Goal: Transaction & Acquisition: Purchase product/service

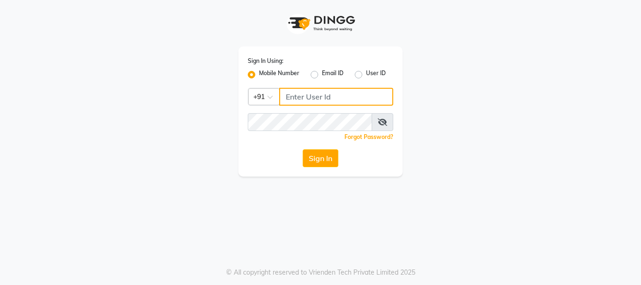
type input "9503183131"
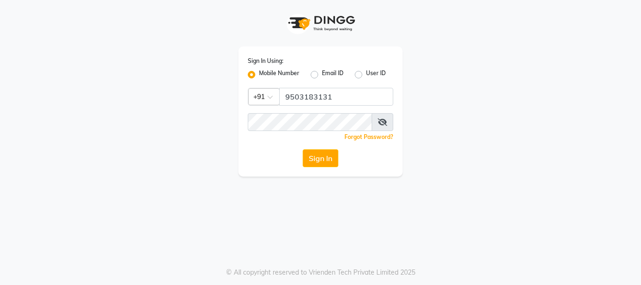
click at [319, 161] on button "Sign In" at bounding box center [321, 158] width 36 height 18
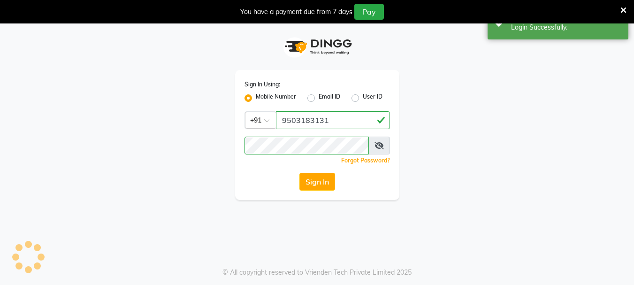
select select "service"
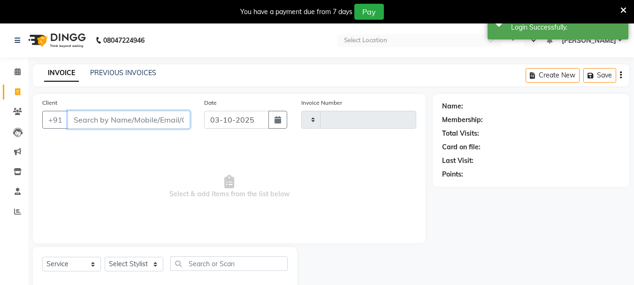
select select "en"
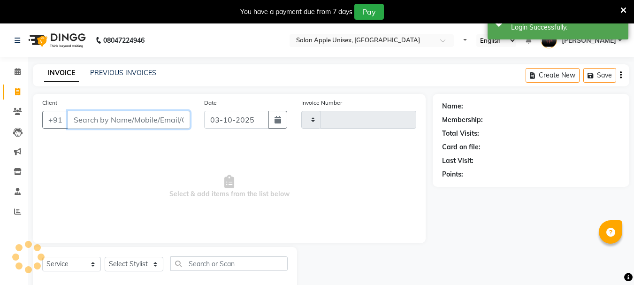
type input "0709"
select select "133"
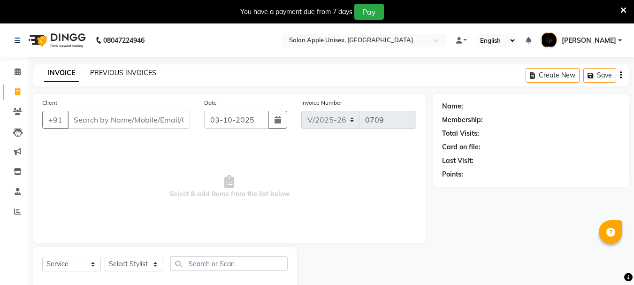
click at [110, 74] on link "PREVIOUS INVOICES" at bounding box center [123, 73] width 66 height 8
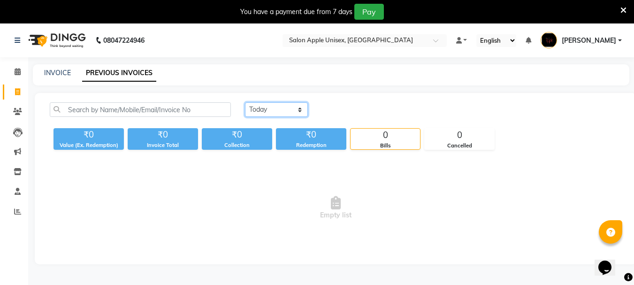
click at [250, 108] on select "[DATE] [DATE] Custom Range" at bounding box center [276, 109] width 63 height 15
select select "yesterday"
click at [245, 102] on select "[DATE] [DATE] Custom Range" at bounding box center [276, 109] width 63 height 15
click at [22, 96] on span at bounding box center [17, 92] width 16 height 11
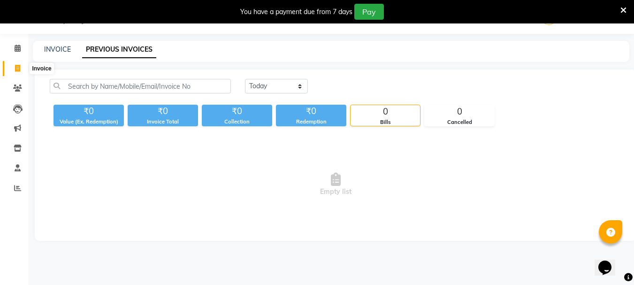
select select "service"
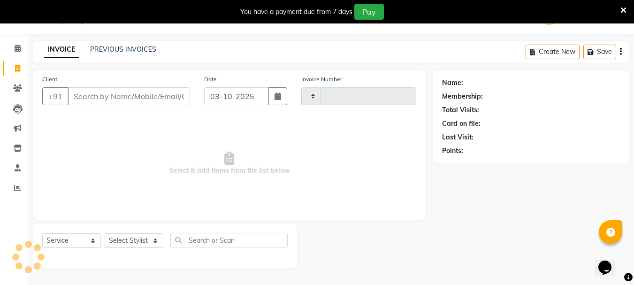
type input "0709"
select select "133"
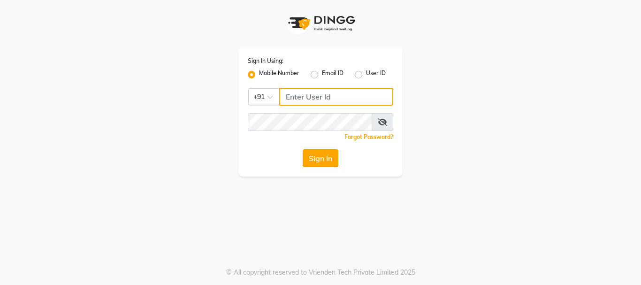
type input "9503183131"
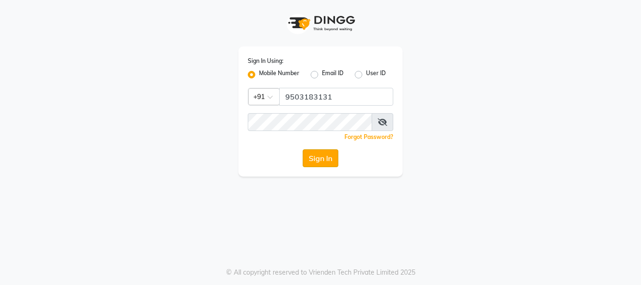
click at [311, 163] on button "Sign In" at bounding box center [321, 158] width 36 height 18
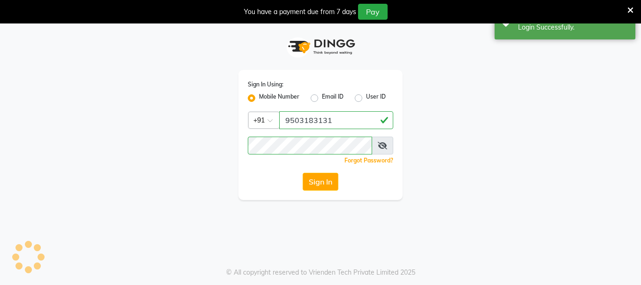
select select "133"
select select "service"
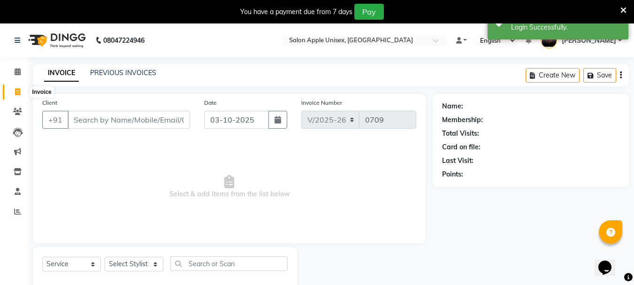
click at [18, 91] on icon at bounding box center [17, 91] width 5 height 7
select select "133"
select select "service"
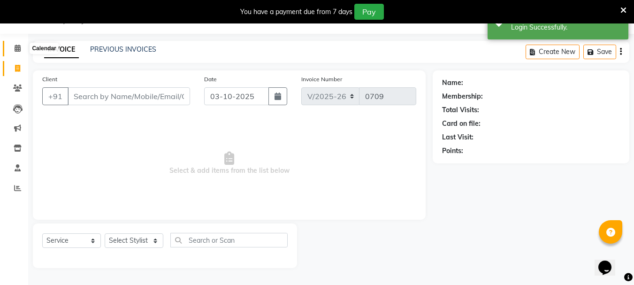
click at [17, 46] on icon at bounding box center [18, 48] width 6 height 7
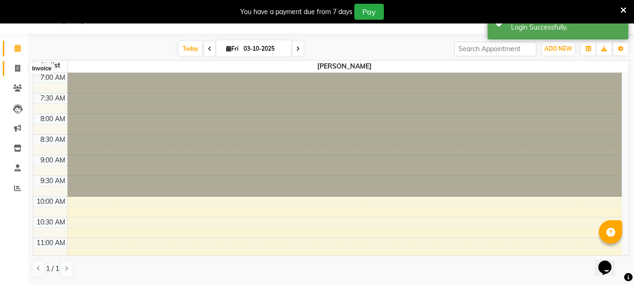
click at [18, 72] on span at bounding box center [17, 68] width 16 height 11
select select "133"
select select "service"
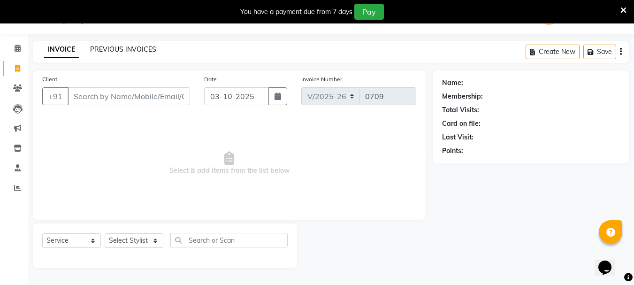
click at [104, 48] on link "PREVIOUS INVOICES" at bounding box center [123, 49] width 66 height 8
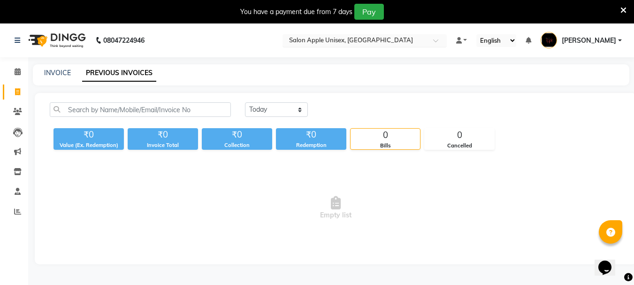
click at [423, 39] on input "text" at bounding box center [355, 41] width 136 height 9
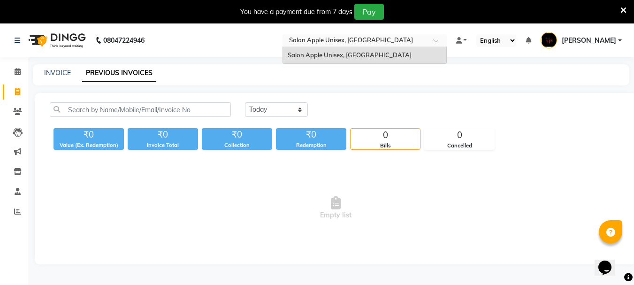
click at [412, 56] on span "Salon Apple Unisex, [GEOGRAPHIC_DATA]" at bounding box center [350, 55] width 124 height 8
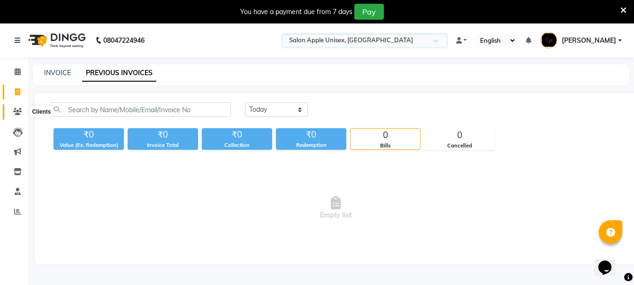
click at [25, 113] on span at bounding box center [17, 112] width 16 height 11
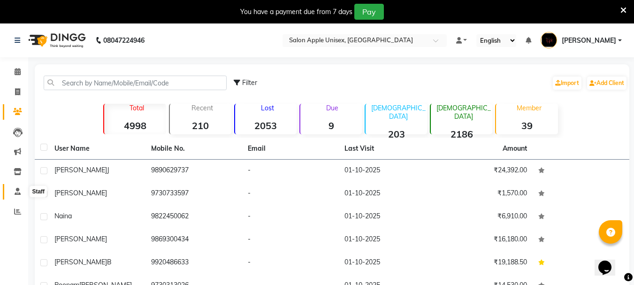
click at [24, 192] on span at bounding box center [17, 191] width 16 height 11
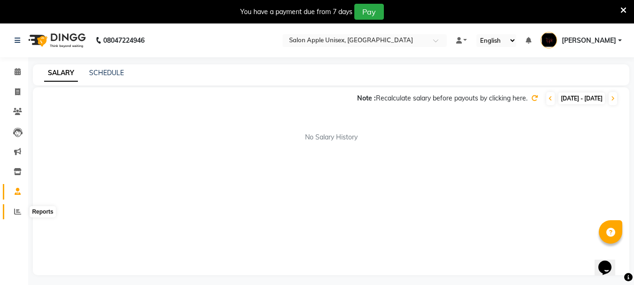
click at [20, 211] on icon at bounding box center [17, 211] width 7 height 7
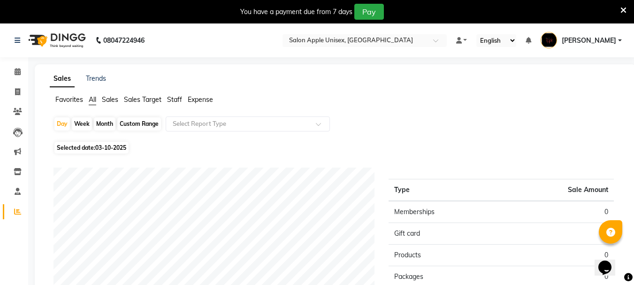
click at [106, 98] on span "Sales" at bounding box center [110, 99] width 16 height 8
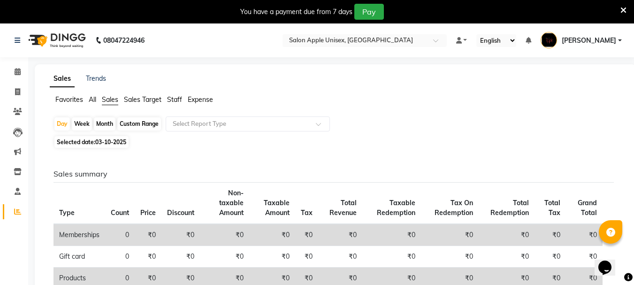
click at [132, 100] on span "Sales Target" at bounding box center [143, 99] width 38 height 8
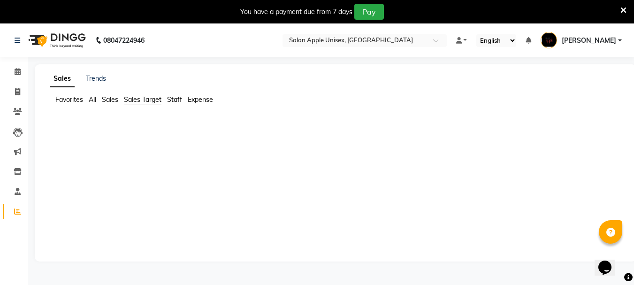
click at [176, 97] on span "Staff" at bounding box center [174, 99] width 15 height 8
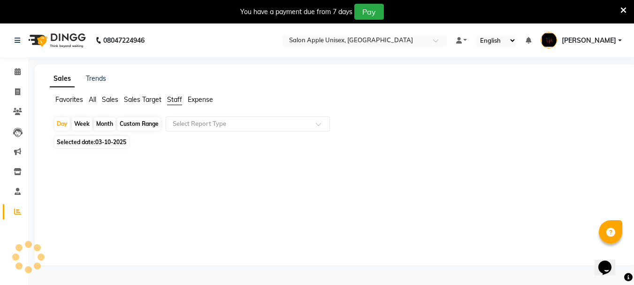
click at [196, 99] on span "Expense" at bounding box center [200, 99] width 25 height 8
click at [13, 92] on span at bounding box center [17, 92] width 16 height 11
select select "service"
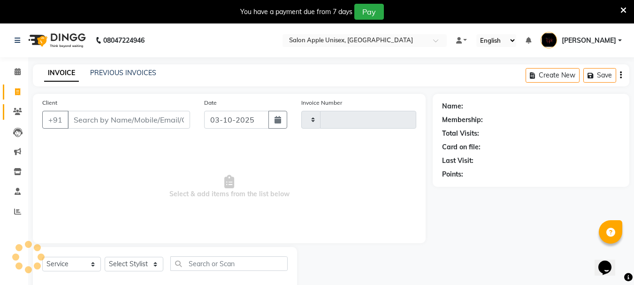
type input "0709"
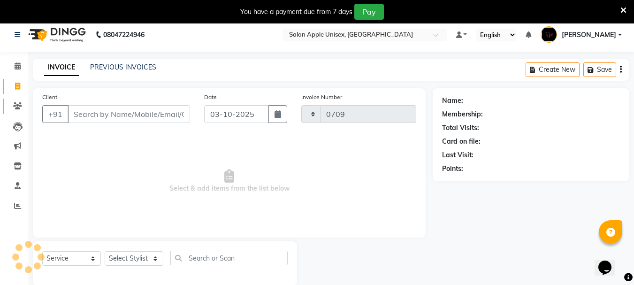
select select "133"
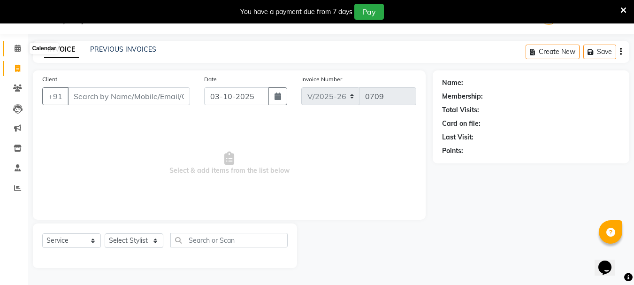
click at [18, 45] on icon at bounding box center [18, 48] width 6 height 7
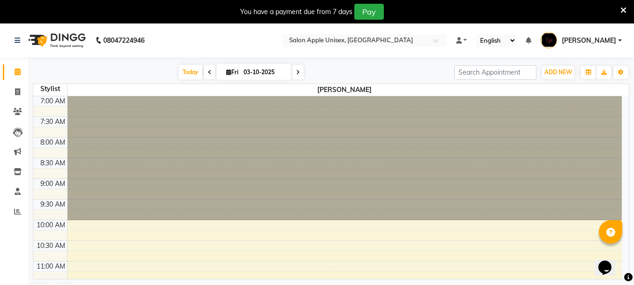
click at [485, 70] on div "ADD NEW Toggle Dropdown Add Appointment Add Invoice Add Expense Add Attendance …" at bounding box center [541, 72] width 175 height 15
click at [485, 73] on span "ADD NEW" at bounding box center [559, 72] width 28 height 7
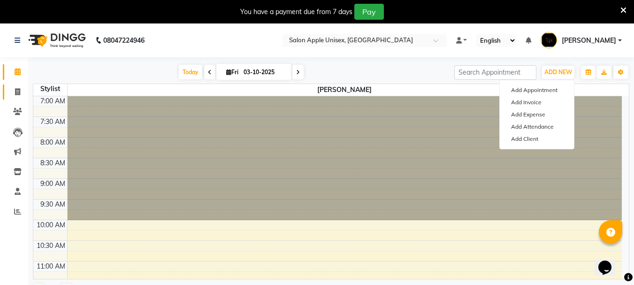
click at [12, 85] on link "Invoice" at bounding box center [14, 91] width 23 height 15
select select "service"
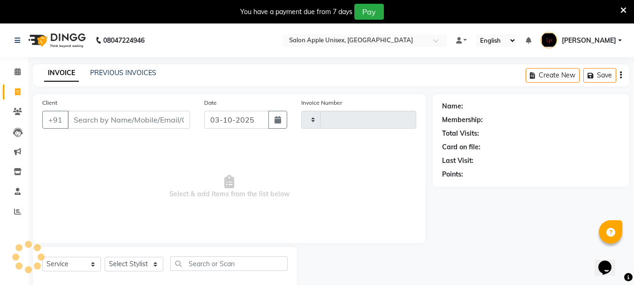
type input "0709"
select select "133"
click at [485, 77] on div "Create New Save" at bounding box center [578, 75] width 104 height 22
click at [485, 75] on div "Create New Save" at bounding box center [578, 75] width 104 height 22
click at [485, 75] on icon "button" at bounding box center [621, 75] width 2 height 0
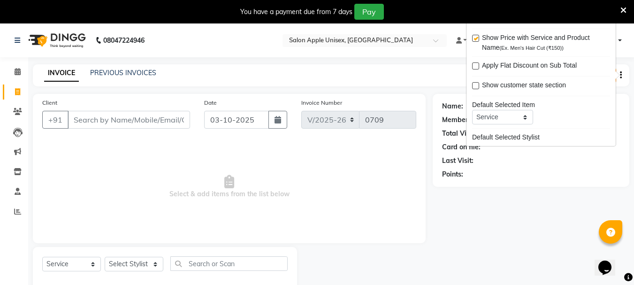
click at [485, 187] on div "Name: Membership: Total Visits: Card on file: Last Visit: Points:" at bounding box center [535, 193] width 204 height 198
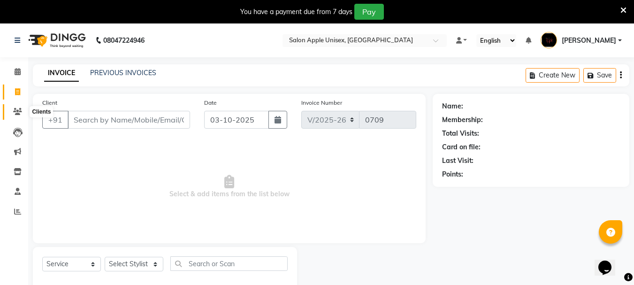
click at [24, 107] on span at bounding box center [17, 112] width 16 height 11
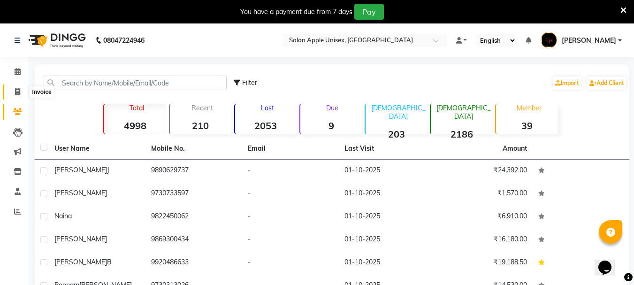
click at [16, 90] on icon at bounding box center [17, 91] width 5 height 7
select select "133"
select select "service"
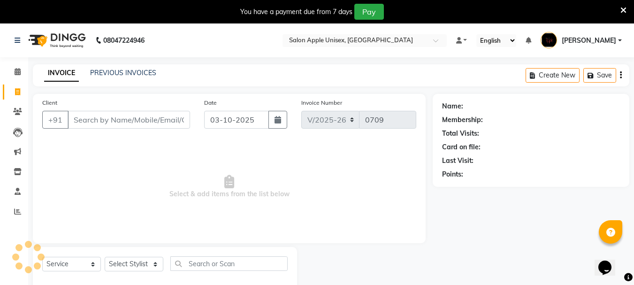
scroll to position [23, 0]
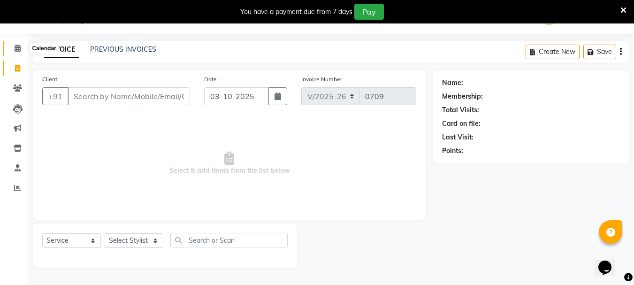
click at [18, 46] on icon at bounding box center [18, 48] width 6 height 7
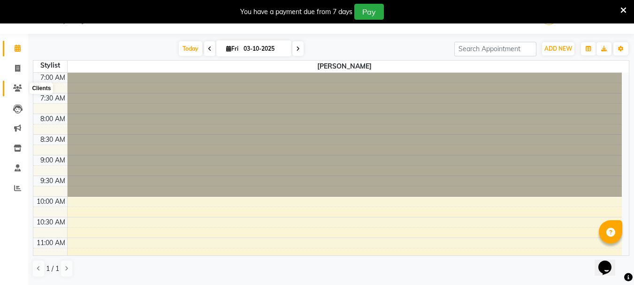
click at [16, 84] on span at bounding box center [17, 88] width 16 height 11
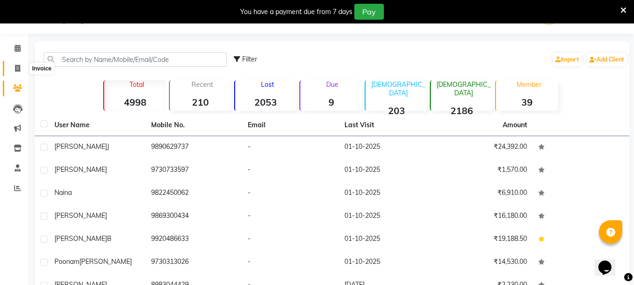
click at [15, 70] on icon at bounding box center [17, 68] width 5 height 7
select select "service"
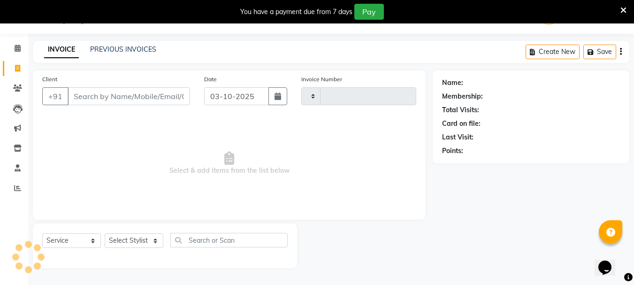
type input "0709"
select select "133"
click at [97, 97] on input "Client" at bounding box center [129, 96] width 123 height 18
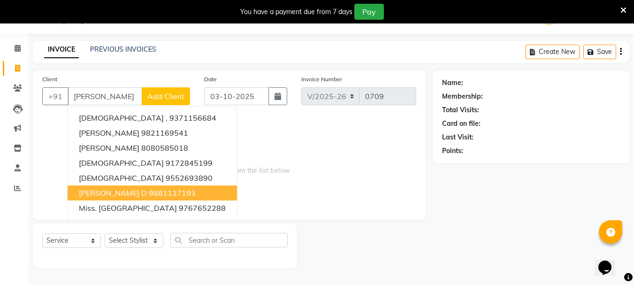
click at [129, 198] on button "[PERSON_NAME] D 9881137193" at bounding box center [152, 192] width 169 height 15
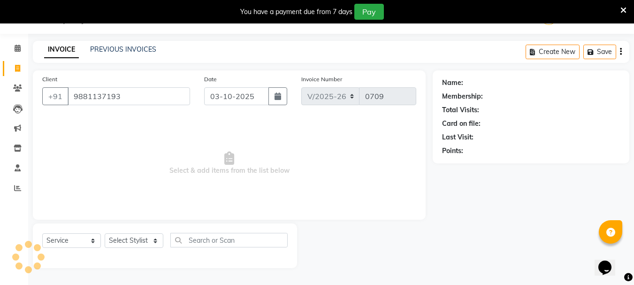
type input "9881137193"
select select "1: Object"
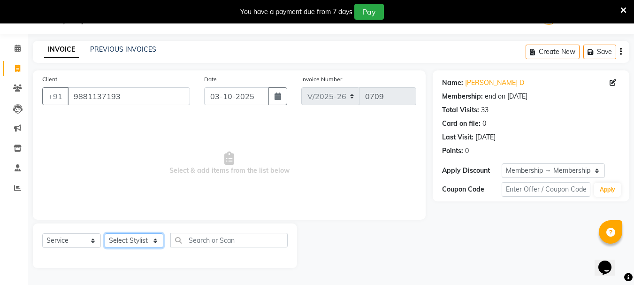
click at [129, 239] on select "Select Stylist [PERSON_NAME] [PERSON_NAME] [PERSON_NAME] [PERSON_NAME] [PERSON_…" at bounding box center [134, 240] width 59 height 15
select select "53858"
click at [105, 233] on select "Select Stylist [PERSON_NAME] [PERSON_NAME] [PERSON_NAME] [PERSON_NAME] [PERSON_…" at bounding box center [134, 240] width 59 height 15
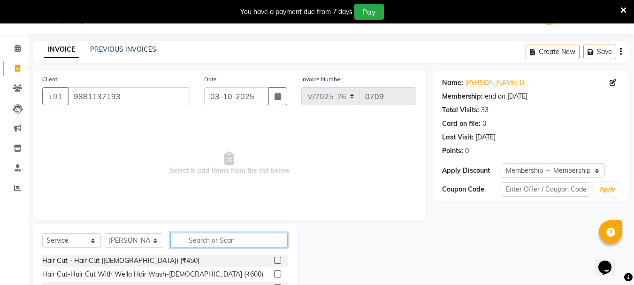
click at [196, 238] on input "text" at bounding box center [228, 240] width 117 height 15
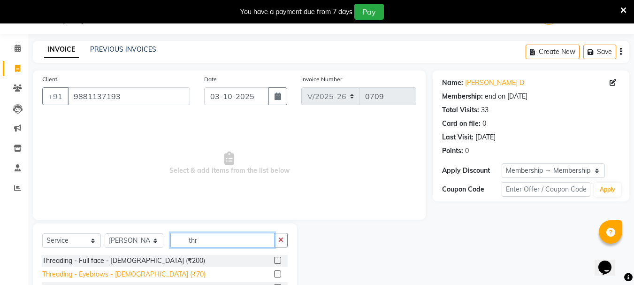
type input "thr"
click at [148, 271] on div "Threading - Eyebrows - [DEMOGRAPHIC_DATA] (₹70)" at bounding box center [123, 274] width 163 height 10
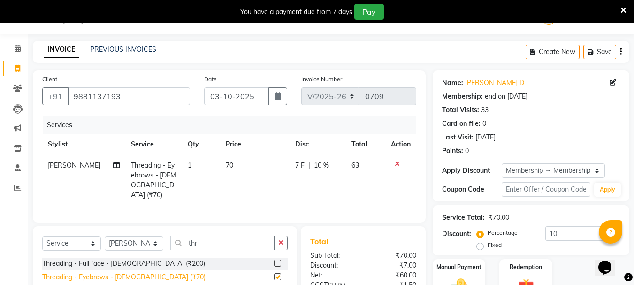
checkbox input "false"
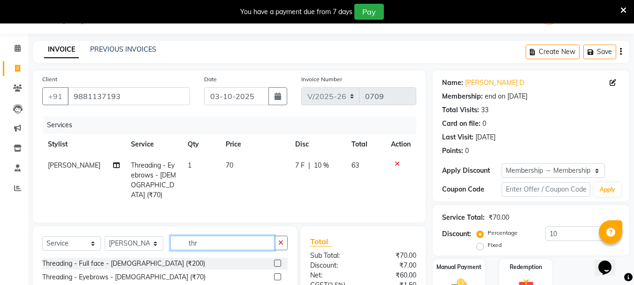
click at [197, 239] on input "thr" at bounding box center [222, 243] width 104 height 15
type input "t"
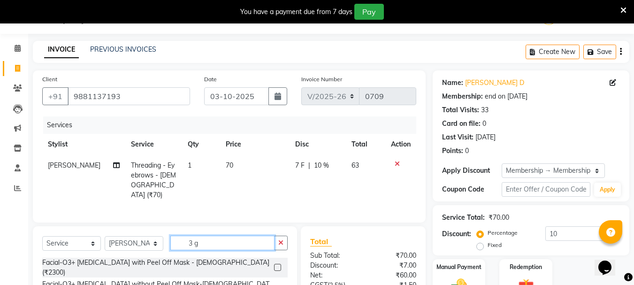
scroll to position [115, 0]
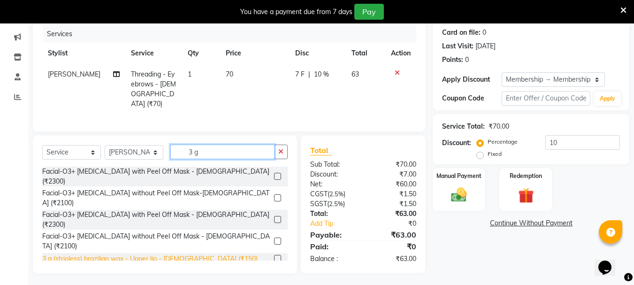
type input "3 g"
click at [155, 254] on div "3 g (stripless) brazilian wax - Upper lip - [DEMOGRAPHIC_DATA] (₹150)" at bounding box center [149, 259] width 215 height 10
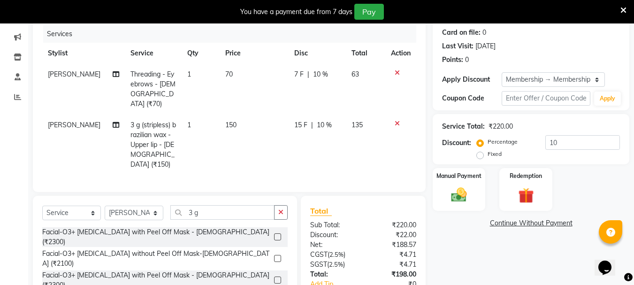
checkbox input "false"
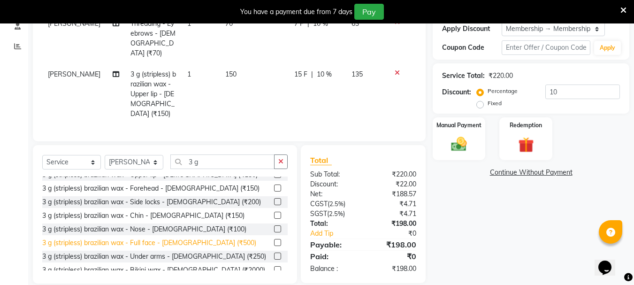
scroll to position [47, 0]
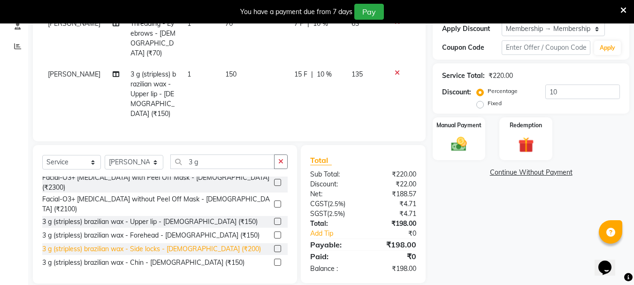
click at [190, 244] on div "3 g (stripless) brazilian wax - Side locks - [DEMOGRAPHIC_DATA] (₹200)" at bounding box center [151, 249] width 219 height 10
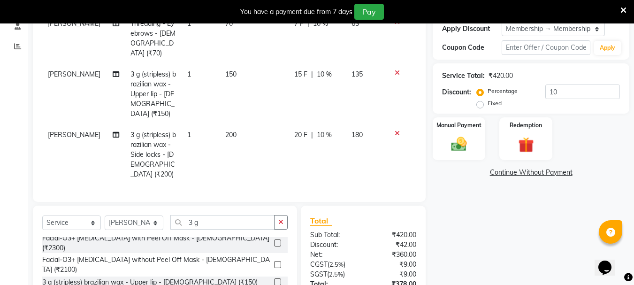
checkbox input "false"
click at [467, 121] on label "Manual Payment" at bounding box center [459, 124] width 47 height 9
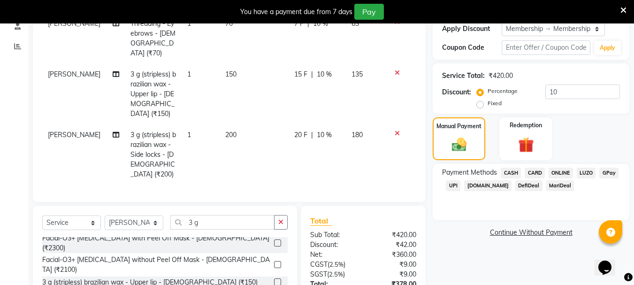
click at [485, 172] on span "ONLINE" at bounding box center [561, 173] width 24 height 11
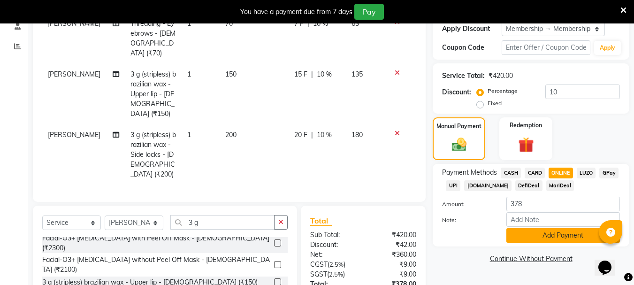
click at [485, 240] on button "Add Payment" at bounding box center [564, 235] width 114 height 15
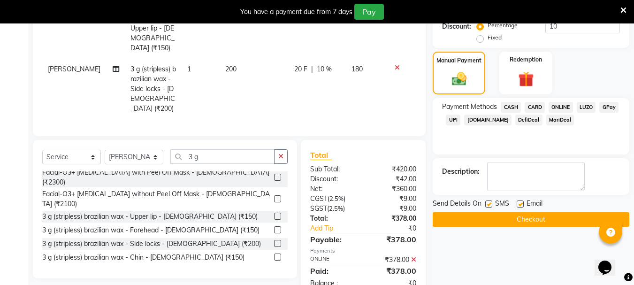
scroll to position [235, 0]
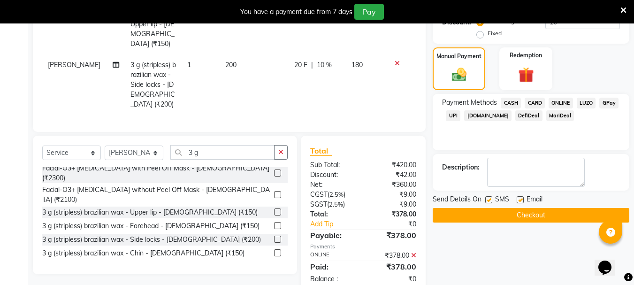
click at [485, 212] on button "Checkout" at bounding box center [531, 215] width 197 height 15
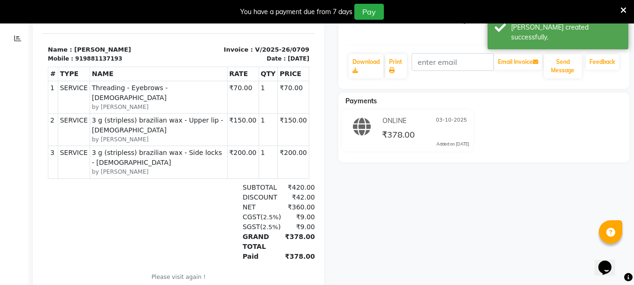
scroll to position [80, 0]
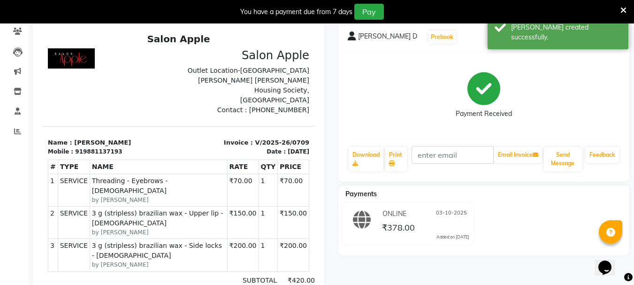
click at [461, 210] on span "03-10-2025" at bounding box center [451, 214] width 31 height 10
click at [461, 212] on span "03-10-2025" at bounding box center [451, 214] width 31 height 10
click at [465, 212] on span "03-10-2025" at bounding box center [451, 214] width 31 height 10
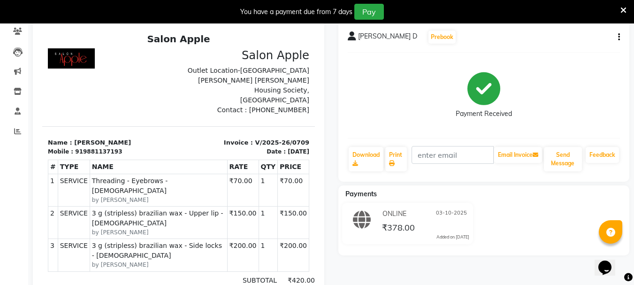
click at [451, 234] on div "Added on [DATE]" at bounding box center [453, 237] width 33 height 7
click at [461, 231] on div "₹378.00" at bounding box center [424, 227] width 89 height 13
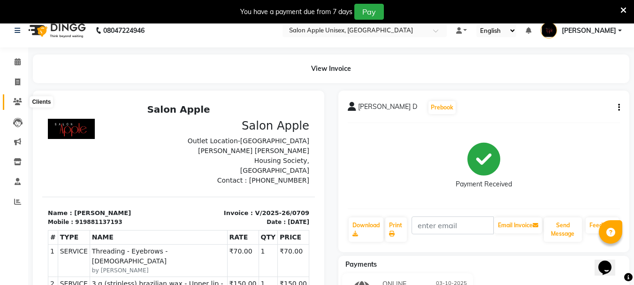
scroll to position [0, 0]
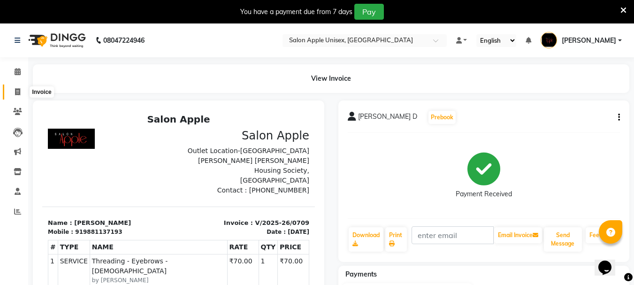
click at [17, 96] on span at bounding box center [17, 92] width 16 height 11
select select "133"
select select "service"
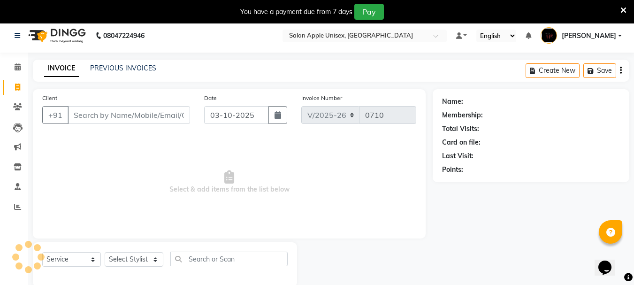
scroll to position [23, 0]
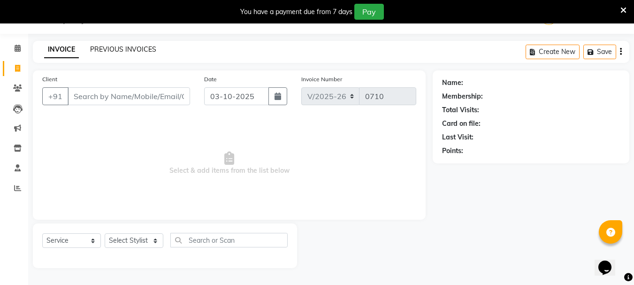
click at [119, 49] on link "PREVIOUS INVOICES" at bounding box center [123, 49] width 66 height 8
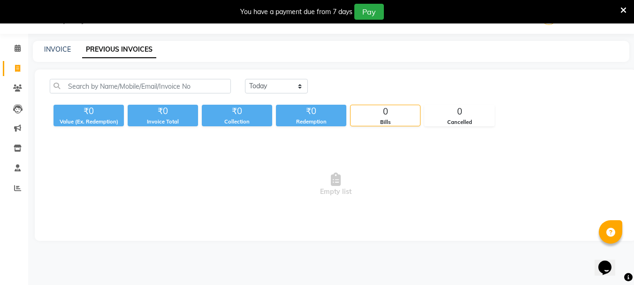
click at [291, 93] on div "[DATE] [DATE] Custom Range" at bounding box center [433, 90] width 391 height 22
click at [288, 82] on select "[DATE] [DATE] Custom Range" at bounding box center [276, 86] width 63 height 15
click at [15, 48] on icon at bounding box center [18, 48] width 6 height 7
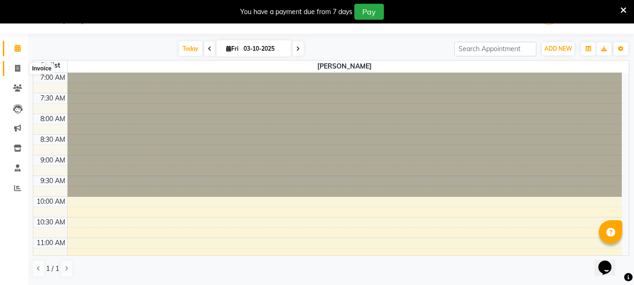
click at [16, 67] on icon at bounding box center [17, 68] width 5 height 7
select select "service"
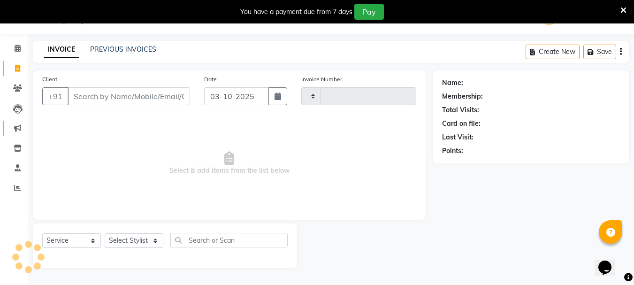
type input "0710"
select select "133"
click at [16, 110] on icon at bounding box center [17, 108] width 9 height 9
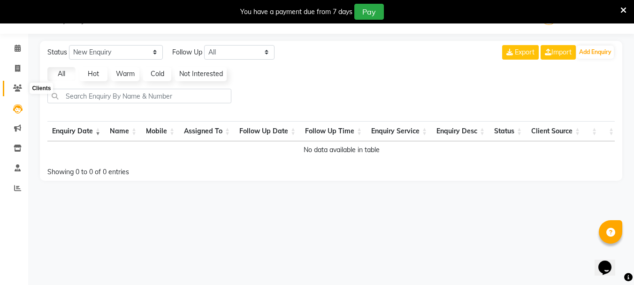
click at [20, 85] on icon at bounding box center [17, 87] width 9 height 7
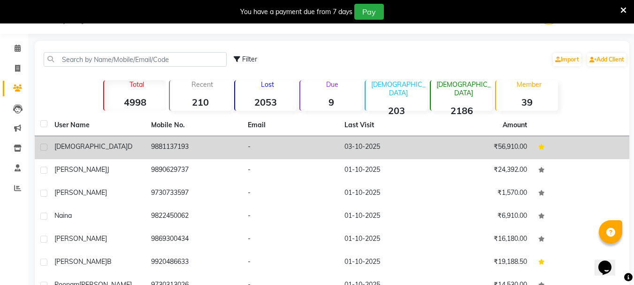
click at [289, 139] on td "-" at bounding box center [290, 147] width 97 height 23
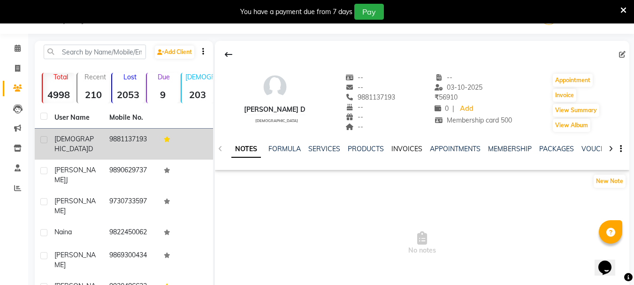
click at [399, 148] on link "INVOICES" at bounding box center [407, 149] width 31 height 8
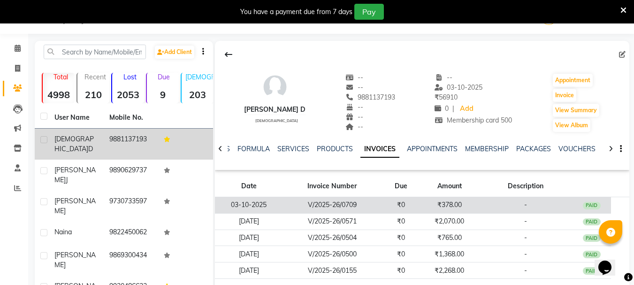
click at [390, 202] on td "₹0" at bounding box center [401, 205] width 39 height 16
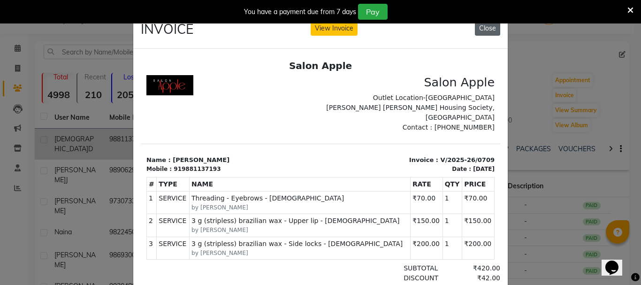
click at [481, 35] on button "Close" at bounding box center [487, 28] width 25 height 15
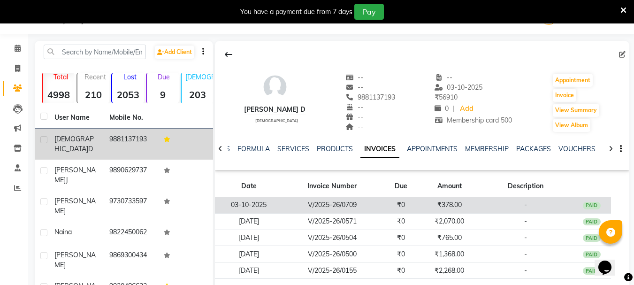
click at [383, 209] on td "₹0" at bounding box center [401, 205] width 39 height 16
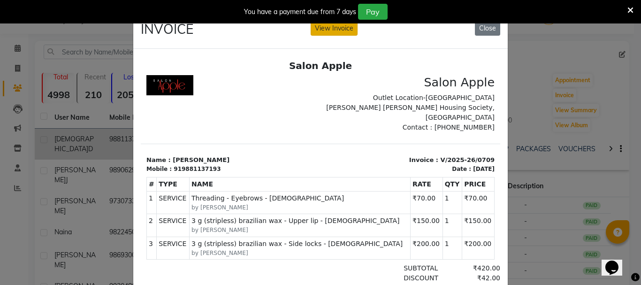
click at [329, 30] on button "View Invoice" at bounding box center [334, 28] width 47 height 15
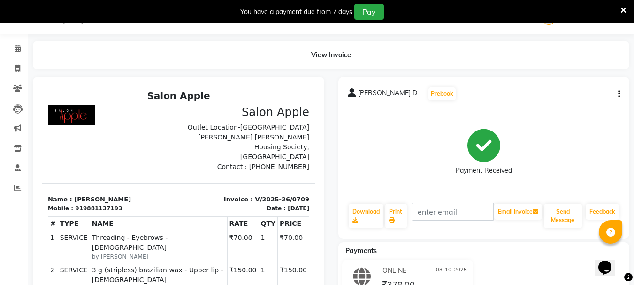
click at [485, 92] on button "button" at bounding box center [617, 94] width 6 height 10
click at [485, 101] on div "Cancel Invoice" at bounding box center [581, 93] width 58 height 19
click at [485, 90] on button "button" at bounding box center [617, 94] width 6 height 10
click at [485, 94] on div "Cancel Invoice" at bounding box center [581, 94] width 47 height 12
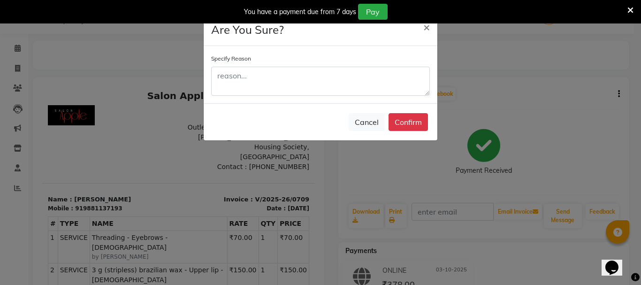
click at [332, 66] on div "Specify Reason" at bounding box center [320, 75] width 219 height 42
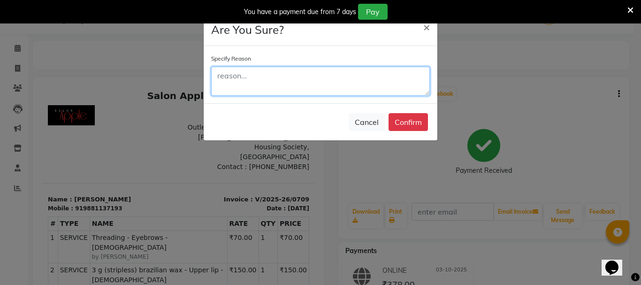
click at [320, 86] on textarea at bounding box center [320, 81] width 219 height 29
type textarea "wrong date"
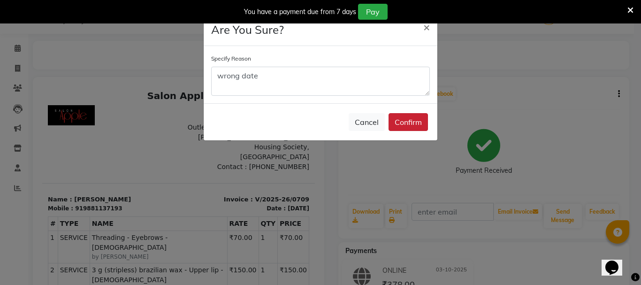
click at [411, 120] on button "Confirm" at bounding box center [408, 122] width 39 height 18
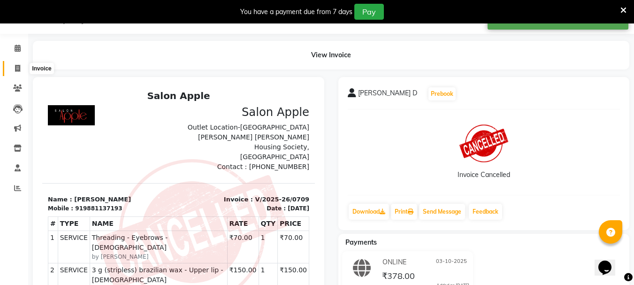
drag, startPoint x: 19, startPoint y: 69, endPoint x: 20, endPoint y: 62, distance: 7.6
click at [19, 69] on icon at bounding box center [17, 68] width 5 height 7
select select "133"
select select "service"
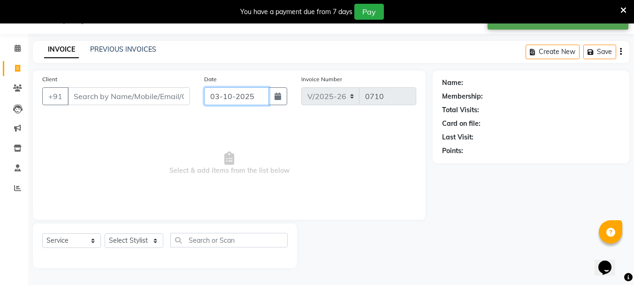
click at [243, 95] on input "03-10-2025" at bounding box center [236, 96] width 65 height 18
select select "10"
select select "2025"
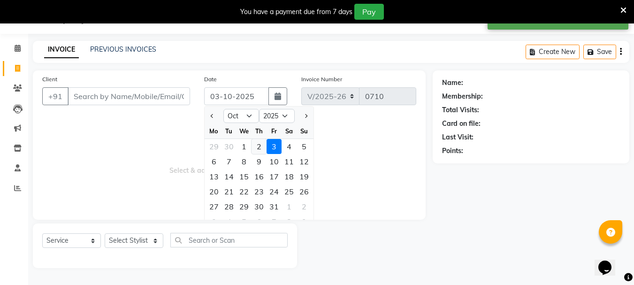
click at [261, 144] on div "2" at bounding box center [259, 146] width 15 height 15
type input "02-10-2025"
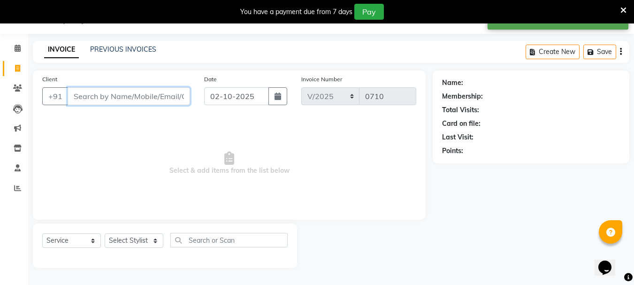
click at [157, 100] on input "Client" at bounding box center [129, 96] width 123 height 18
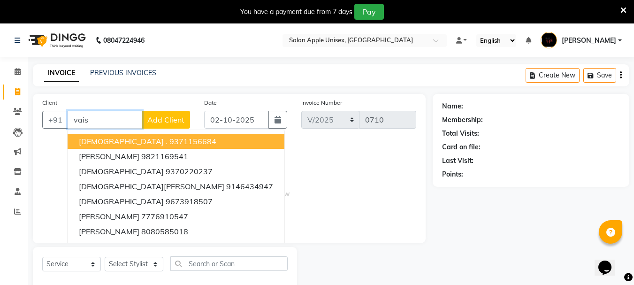
click at [93, 125] on input "vais" at bounding box center [105, 120] width 75 height 18
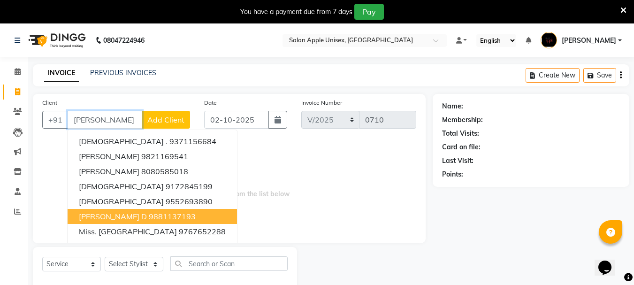
click at [124, 211] on button "[PERSON_NAME] D 9881137193" at bounding box center [152, 216] width 169 height 15
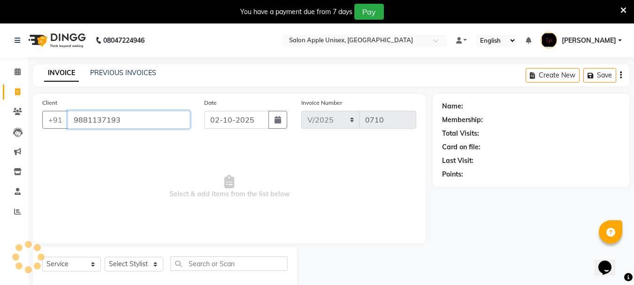
type input "9881137193"
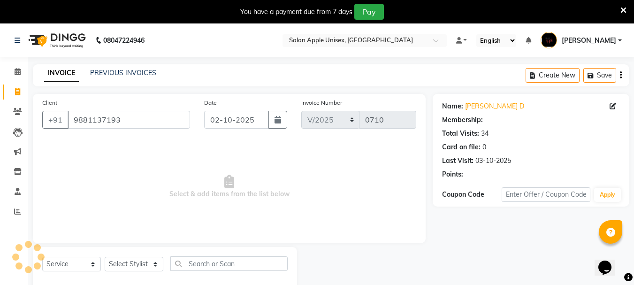
select select "1: Object"
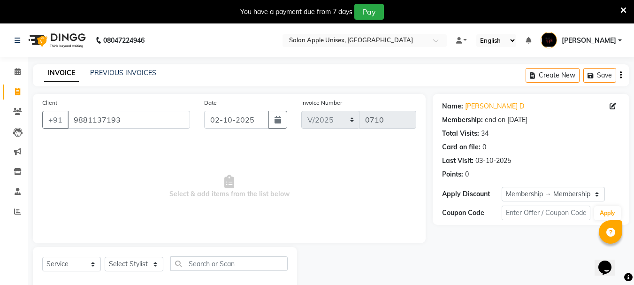
drag, startPoint x: 126, startPoint y: 235, endPoint x: 125, endPoint y: 249, distance: 14.1
click at [126, 245] on div "Client [PHONE_NUMBER] Date [DATE] Invoice Number V/2025 V/[PHONE_NUMBER] Select…" at bounding box center [229, 193] width 407 height 198
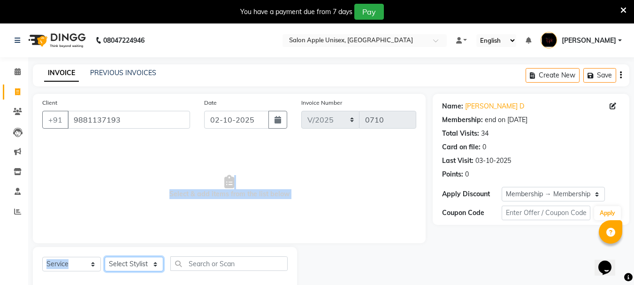
click at [122, 261] on select "Select Stylist [PERSON_NAME] [PERSON_NAME] [PERSON_NAME] [PERSON_NAME] [PERSON_…" at bounding box center [134, 264] width 59 height 15
select select "53858"
click at [105, 257] on select "Select Stylist [PERSON_NAME] [PERSON_NAME] [PERSON_NAME] [PERSON_NAME] [PERSON_…" at bounding box center [134, 264] width 59 height 15
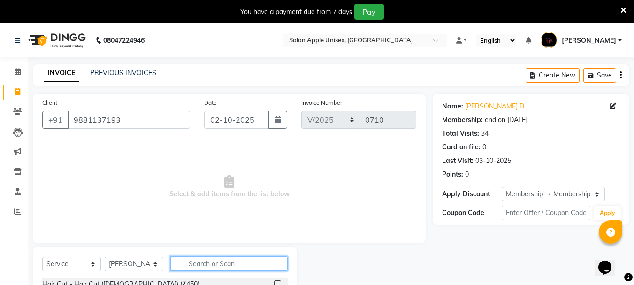
click at [194, 259] on input "text" at bounding box center [228, 263] width 117 height 15
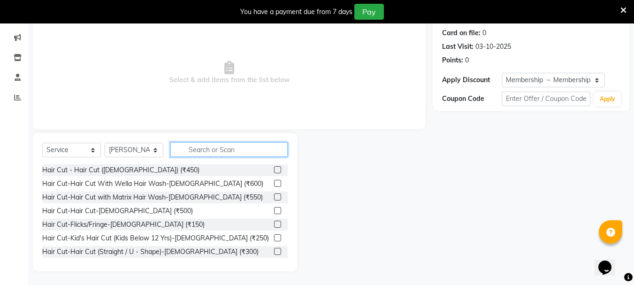
scroll to position [115, 0]
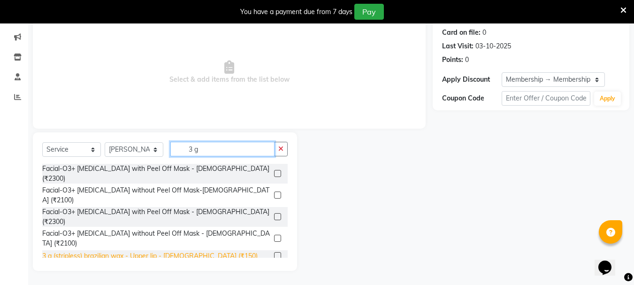
type input "3 g"
click at [110, 251] on div "3 g (stripless) brazilian wax - Upper lip - [DEMOGRAPHIC_DATA] (₹150)" at bounding box center [149, 256] width 215 height 10
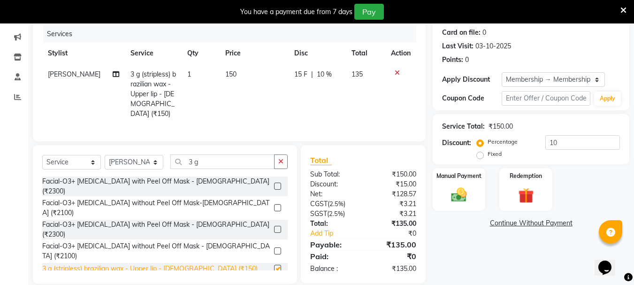
checkbox input "false"
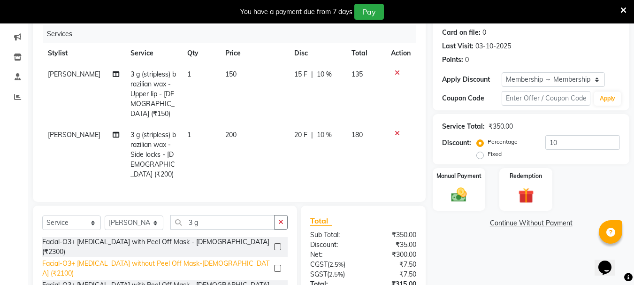
checkbox input "false"
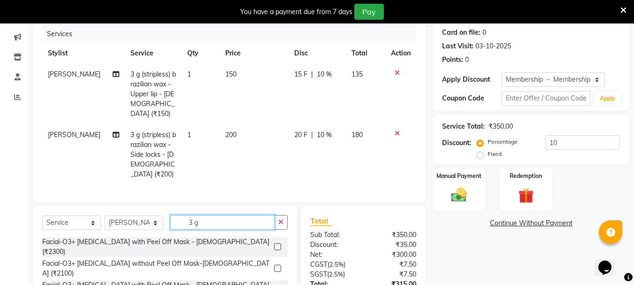
click at [236, 215] on input "3 g" at bounding box center [222, 222] width 104 height 15
type input "3"
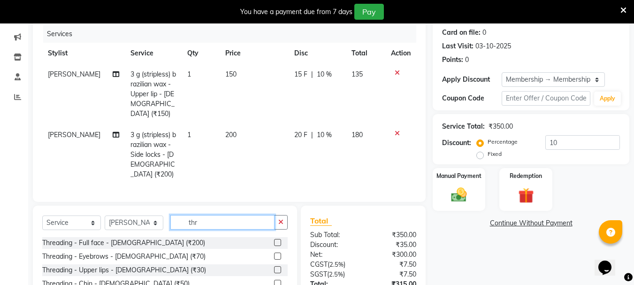
type input "thr"
click at [145, 252] on div "Threading - Eyebrows - [DEMOGRAPHIC_DATA] (₹70)" at bounding box center [123, 257] width 163 height 10
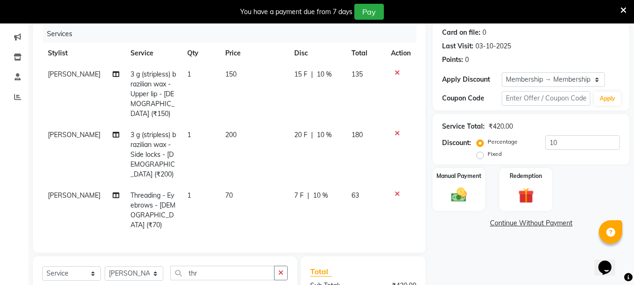
checkbox input "false"
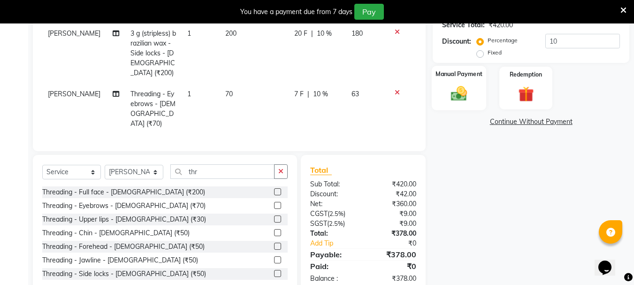
click at [476, 103] on div "Manual Payment" at bounding box center [459, 88] width 55 height 45
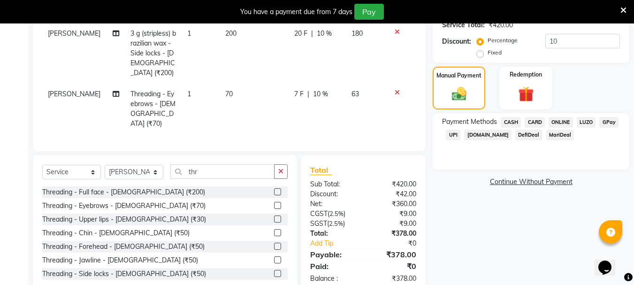
click at [485, 127] on span "ONLINE" at bounding box center [561, 122] width 24 height 11
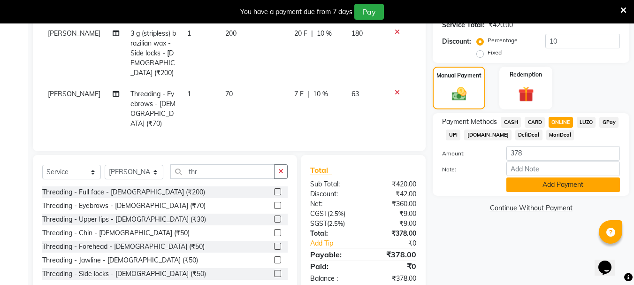
click at [485, 180] on button "Add Payment" at bounding box center [564, 184] width 114 height 15
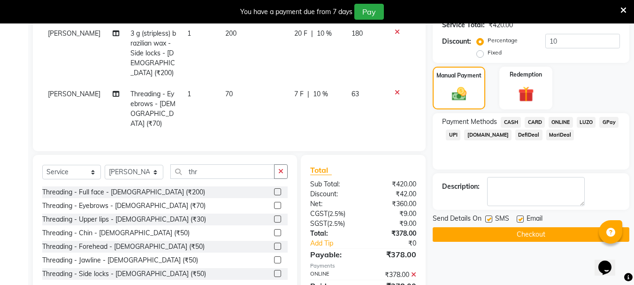
scroll to position [235, 0]
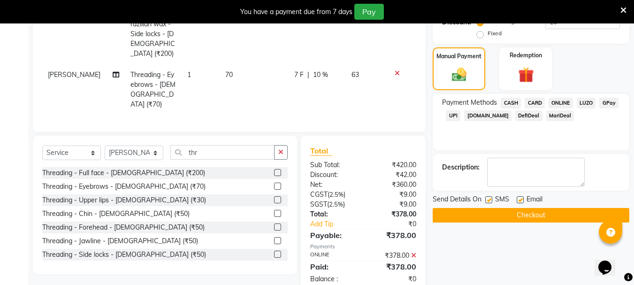
click at [485, 215] on button "Checkout" at bounding box center [531, 215] width 197 height 15
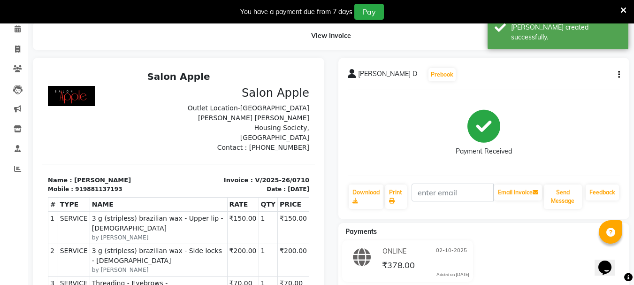
scroll to position [33, 0]
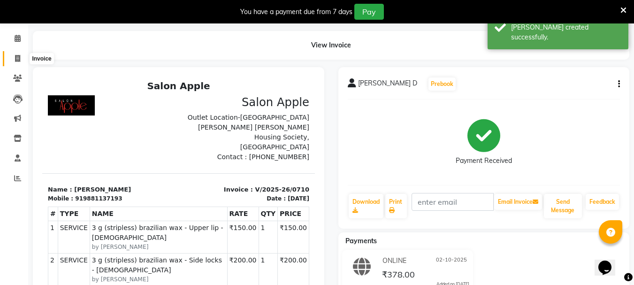
click at [16, 60] on icon at bounding box center [17, 58] width 5 height 7
select select "133"
select select "service"
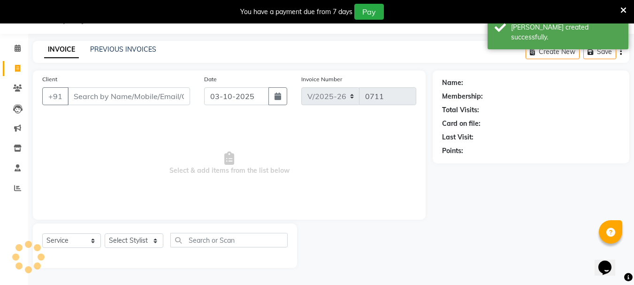
scroll to position [23, 0]
click at [211, 98] on input "03-10-2025" at bounding box center [236, 96] width 65 height 18
select select "10"
select select "2025"
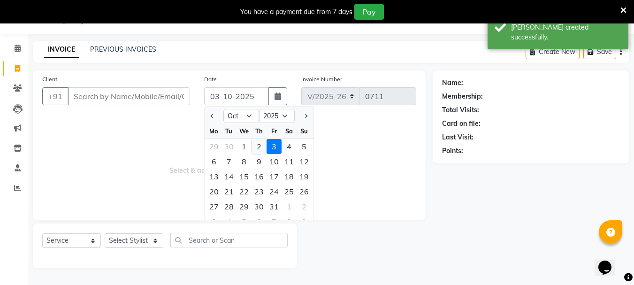
click at [258, 143] on div "2" at bounding box center [259, 146] width 15 height 15
type input "02-10-2025"
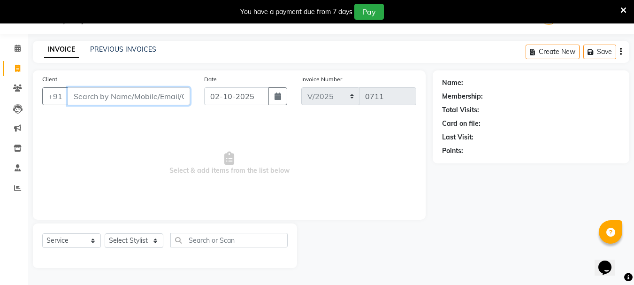
click at [119, 97] on input "Client" at bounding box center [129, 96] width 123 height 18
type input "3"
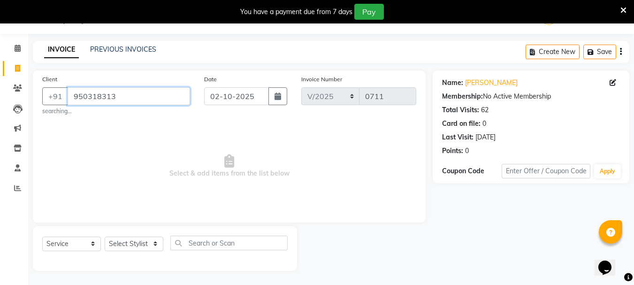
click at [114, 92] on input "950318313" at bounding box center [129, 96] width 123 height 18
type input "9503183131"
click at [139, 252] on div "Select Service Product Membership Package Voucher Prepaid Gift Card Select Styl…" at bounding box center [165, 247] width 246 height 22
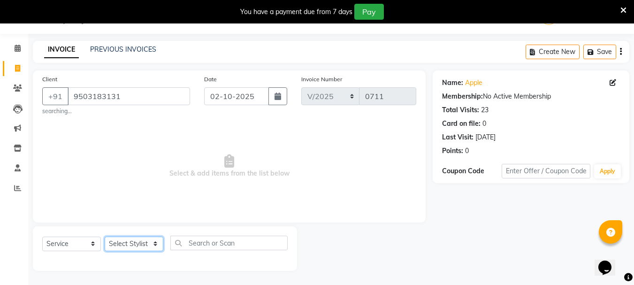
click at [140, 245] on select "Select Stylist [PERSON_NAME] [PERSON_NAME] [PERSON_NAME] [PERSON_NAME] [PERSON_…" at bounding box center [134, 244] width 59 height 15
select select "86181"
click at [105, 237] on select "Select Stylist [PERSON_NAME] [PERSON_NAME] [PERSON_NAME] [PERSON_NAME] [PERSON_…" at bounding box center [134, 244] width 59 height 15
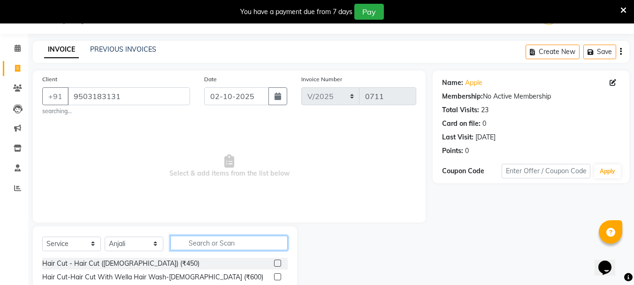
click at [215, 246] on input "text" at bounding box center [228, 243] width 117 height 15
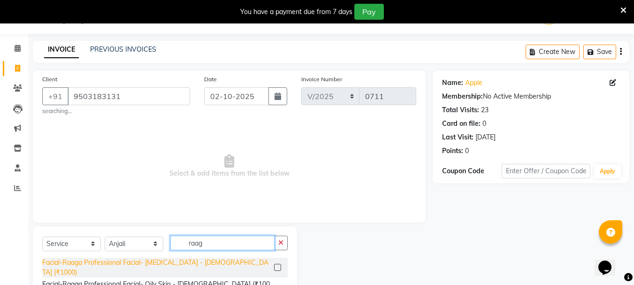
type input "raag"
click at [199, 261] on div "Facial-Raaga Professional Facial- [MEDICAL_DATA] - [DEMOGRAPHIC_DATA] (₹1000)" at bounding box center [156, 268] width 228 height 20
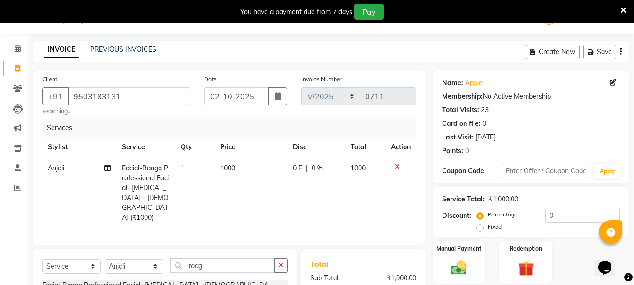
checkbox input "false"
click at [233, 258] on input "raag" at bounding box center [222, 265] width 104 height 15
type input "r"
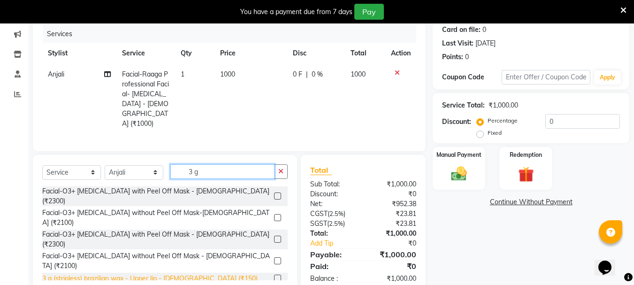
type input "3 g"
click at [192, 271] on div "3 g (stripless) brazilian wax - Upper lip - [DEMOGRAPHIC_DATA] (₹150)" at bounding box center [149, 279] width 215 height 10
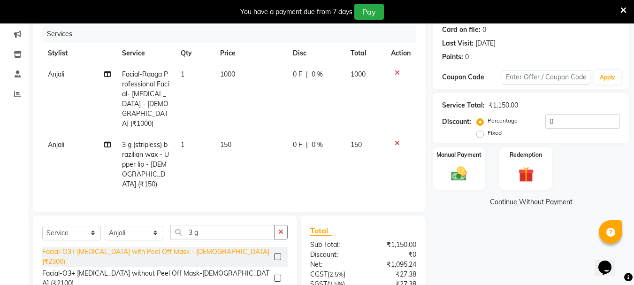
checkbox input "false"
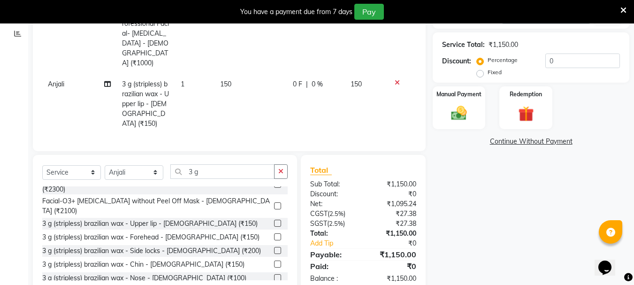
scroll to position [53, 0]
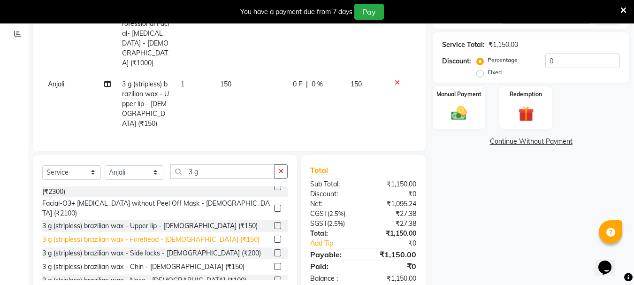
click at [173, 235] on div "3 g (stripless) brazilian wax - Forehead - [DEMOGRAPHIC_DATA] (₹150)" at bounding box center [150, 240] width 217 height 10
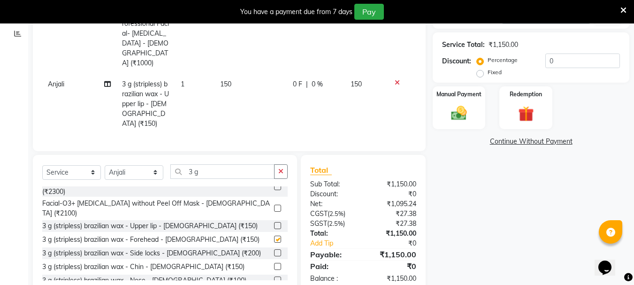
checkbox input "false"
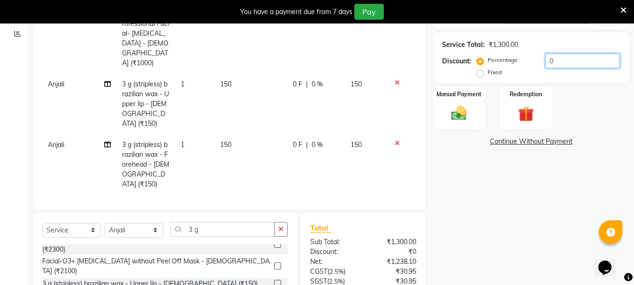
click at [485, 56] on input "0" at bounding box center [582, 61] width 75 height 15
type input "025"
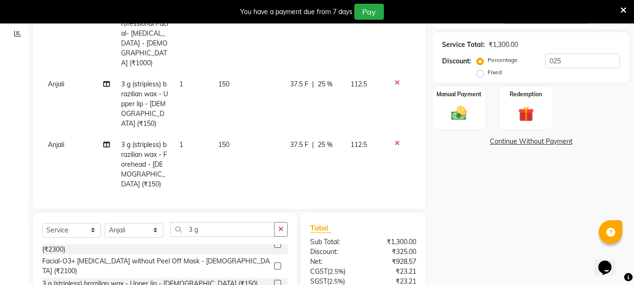
click at [376, 168] on div "Services Stylist Service Qty Price Disc Total Action Anjali Facial-Raaga Profes…" at bounding box center [229, 82] width 374 height 235
click at [401, 156] on td at bounding box center [400, 164] width 31 height 61
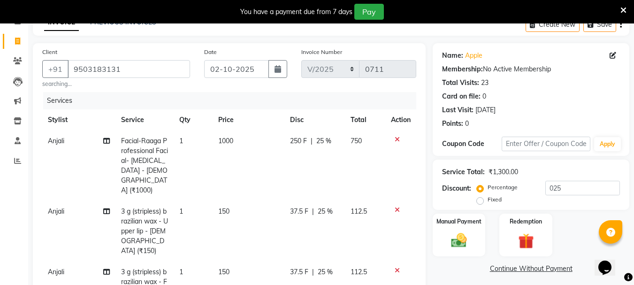
scroll to position [192, 0]
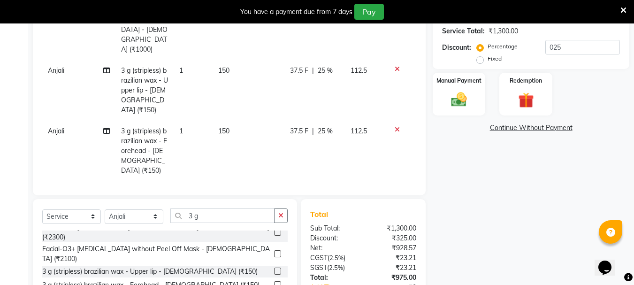
click at [396, 126] on icon at bounding box center [397, 129] width 5 height 7
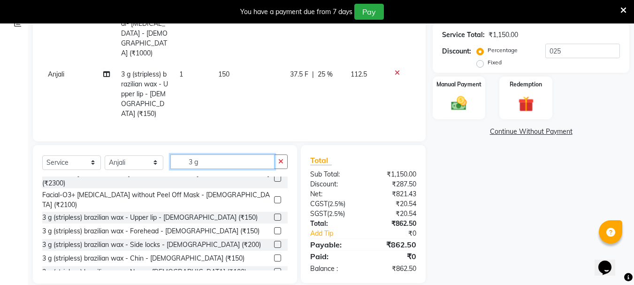
click at [219, 154] on input "3 g" at bounding box center [222, 161] width 104 height 15
type input "3"
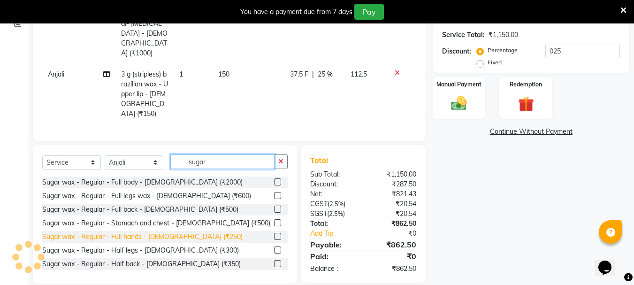
type input "sugar"
click at [175, 232] on div "Sugar wax - Regular - Full hands - [DEMOGRAPHIC_DATA] (₹250)" at bounding box center [142, 237] width 200 height 10
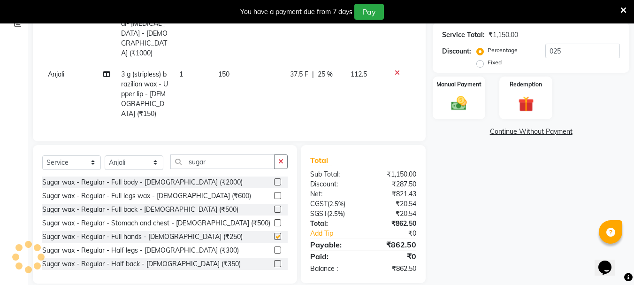
checkbox input "false"
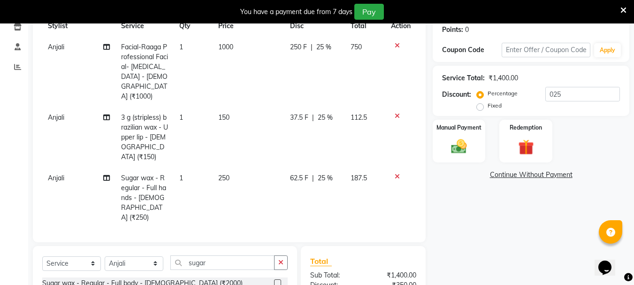
scroll to position [238, 0]
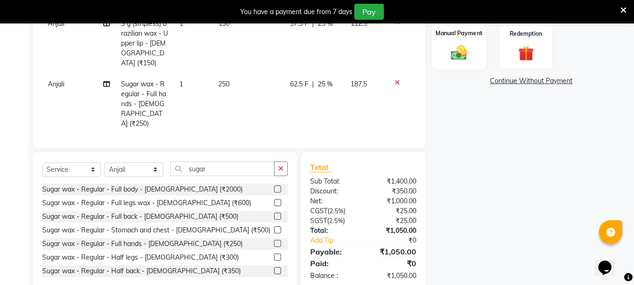
click at [471, 66] on div "Manual Payment" at bounding box center [459, 47] width 55 height 45
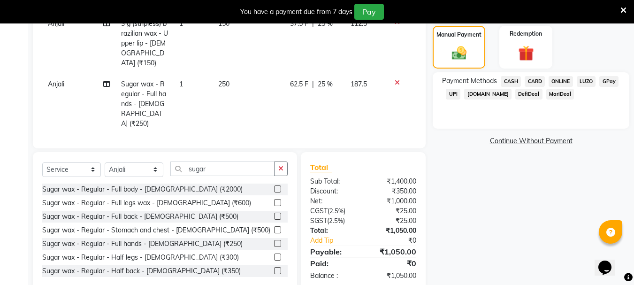
click at [485, 81] on span "ONLINE" at bounding box center [561, 81] width 24 height 11
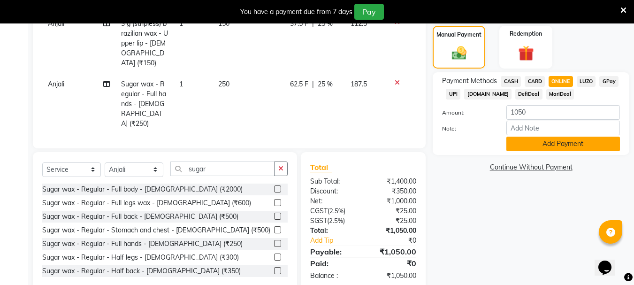
click at [485, 148] on button "Add Payment" at bounding box center [564, 144] width 114 height 15
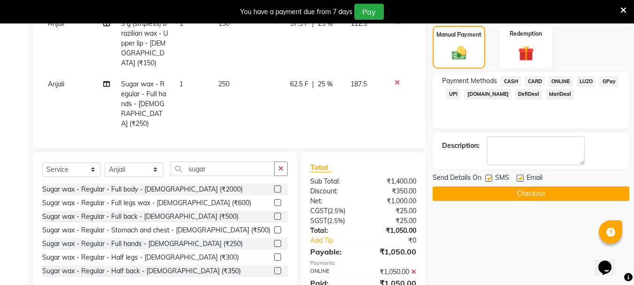
scroll to position [258, 0]
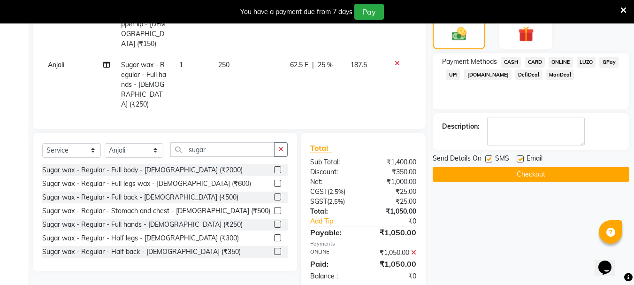
click at [485, 173] on button "Checkout" at bounding box center [531, 174] width 197 height 15
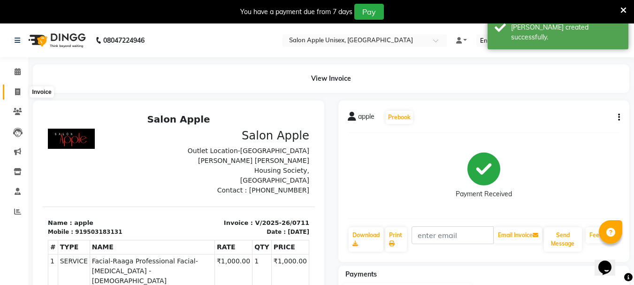
click at [10, 90] on span at bounding box center [17, 92] width 16 height 11
select select "133"
select select "service"
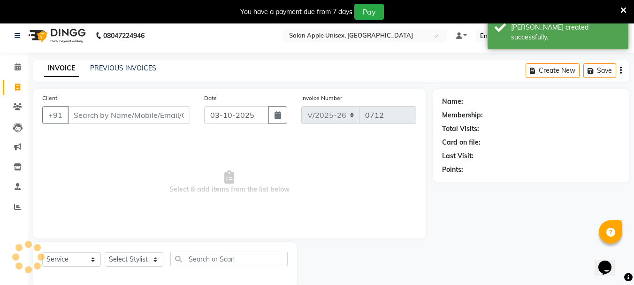
scroll to position [23, 0]
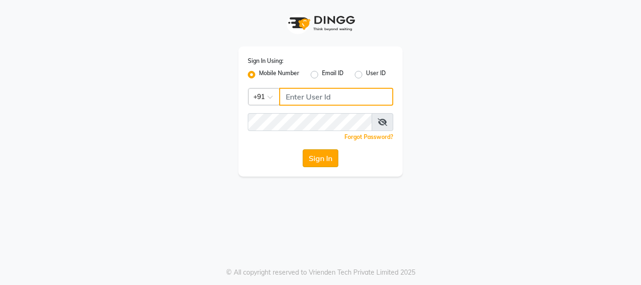
type input "9503183131"
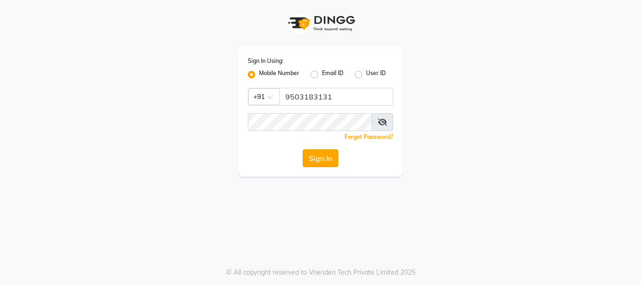
click at [322, 159] on button "Sign In" at bounding box center [321, 158] width 36 height 18
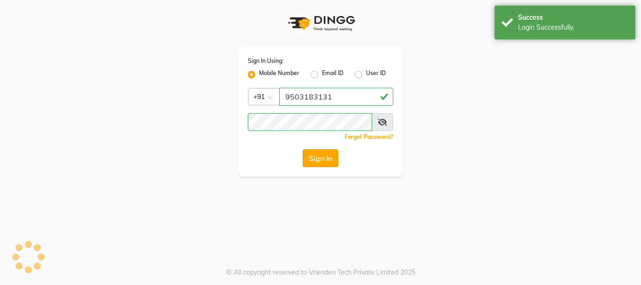
select select "133"
select select "service"
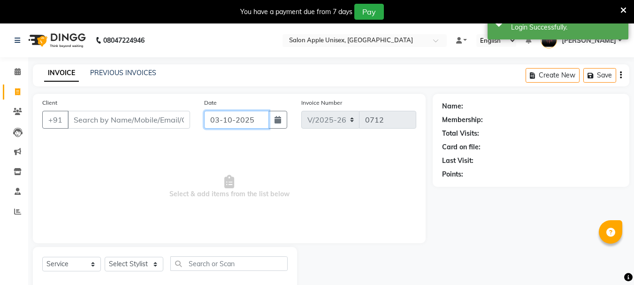
click at [215, 122] on input "03-10-2025" at bounding box center [236, 120] width 65 height 18
select select "10"
select select "2025"
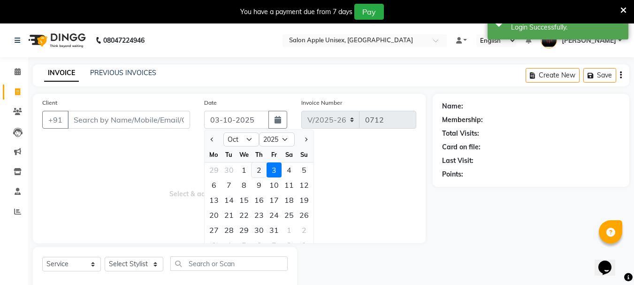
click at [265, 173] on div "2" at bounding box center [259, 169] width 15 height 15
type input "02-10-2025"
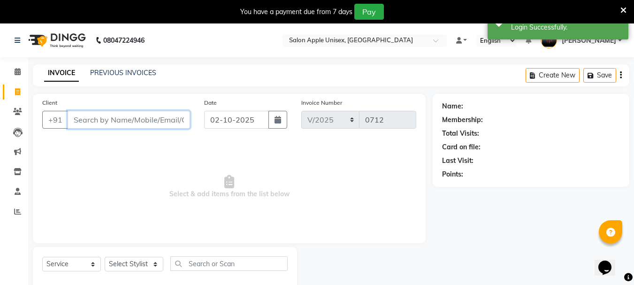
click at [96, 123] on input "Client" at bounding box center [129, 120] width 123 height 18
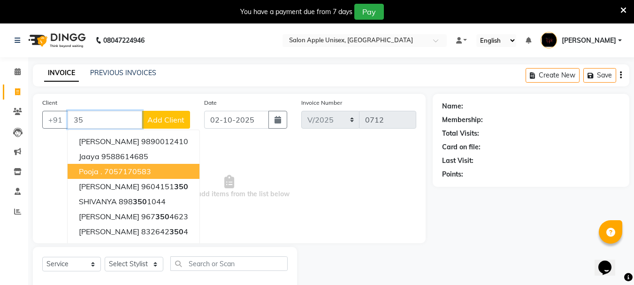
type input "3"
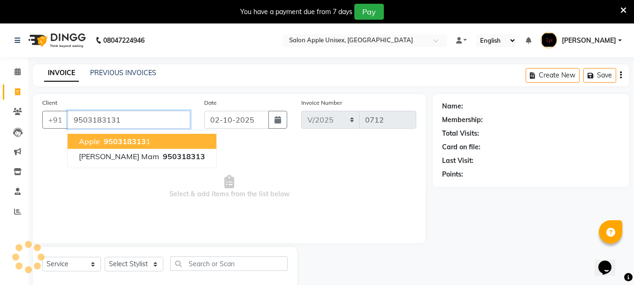
type input "9503183131"
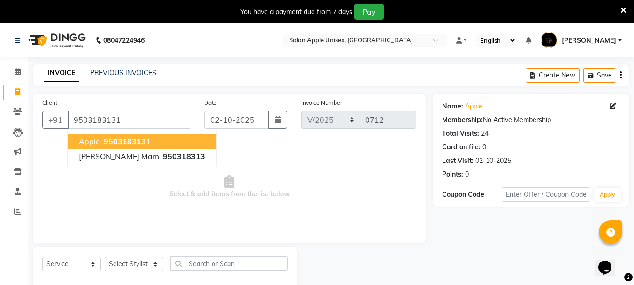
click at [95, 142] on span "apple" at bounding box center [89, 141] width 21 height 9
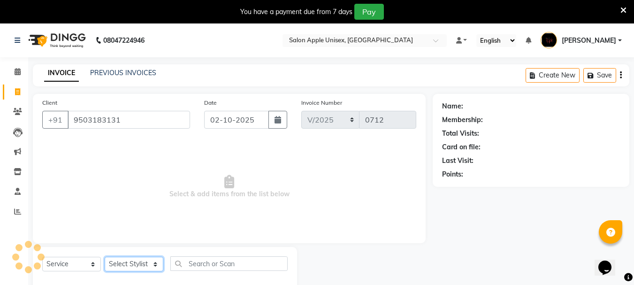
click at [128, 269] on select "Select Stylist [PERSON_NAME] [PERSON_NAME] [PERSON_NAME] [PERSON_NAME] [PERSON_…" at bounding box center [134, 264] width 59 height 15
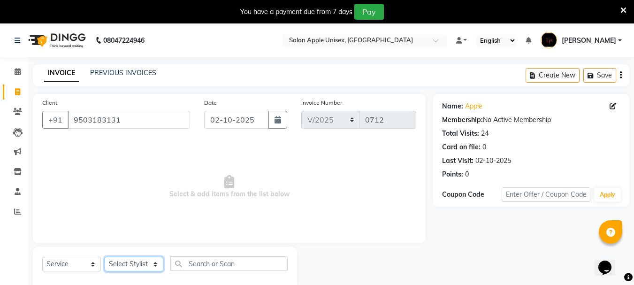
select select "83974"
click at [105, 257] on select "Select Stylist [PERSON_NAME] [PERSON_NAME] [PERSON_NAME] [PERSON_NAME] [PERSON_…" at bounding box center [134, 264] width 59 height 15
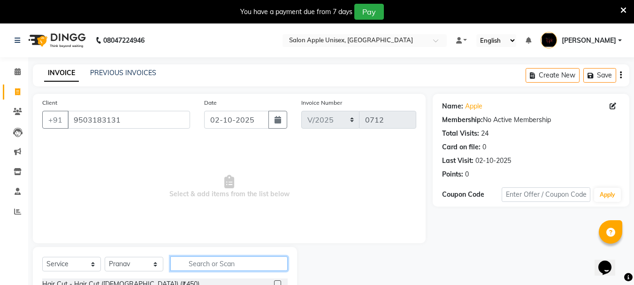
click at [188, 261] on input "text" at bounding box center [228, 263] width 117 height 15
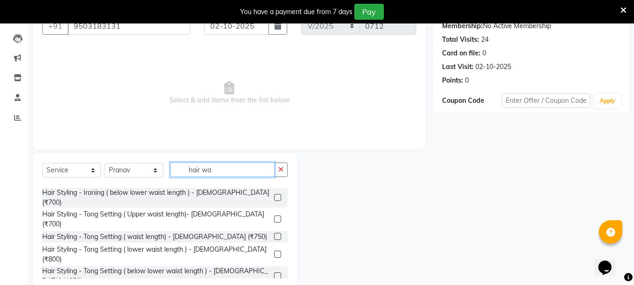
scroll to position [216, 0]
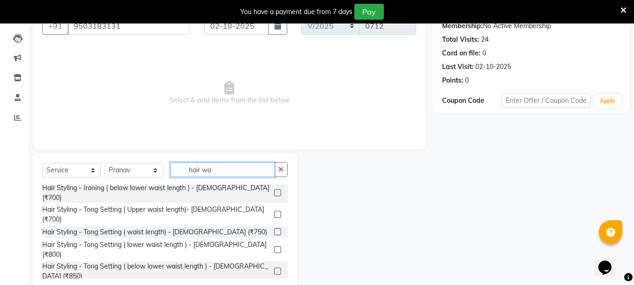
type input "hair wa"
click at [130, 284] on div "Hair Wash - Wella - [DEMOGRAPHIC_DATA] (₹350)" at bounding box center [120, 289] width 157 height 10
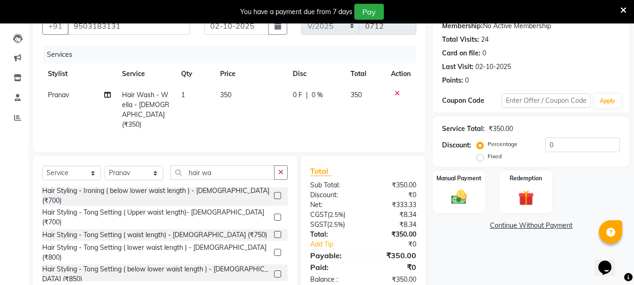
checkbox input "false"
click at [485, 179] on div "Manual Payment" at bounding box center [459, 191] width 55 height 45
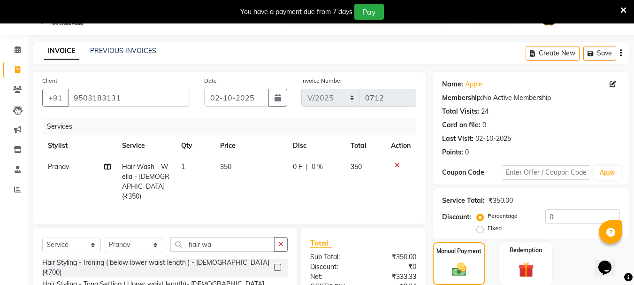
scroll to position [22, 0]
click at [321, 167] on span "0 %" at bounding box center [317, 167] width 11 height 10
select select "83974"
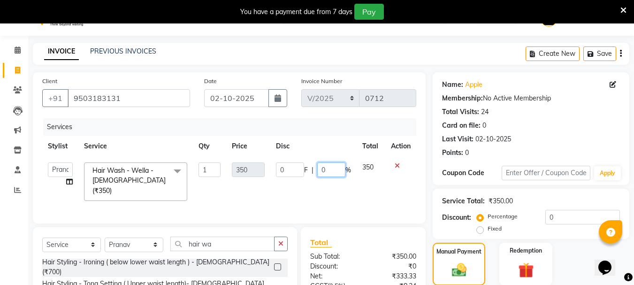
click at [320, 166] on input "0" at bounding box center [331, 169] width 28 height 15
click at [328, 165] on input "0" at bounding box center [331, 169] width 28 height 15
type input "025"
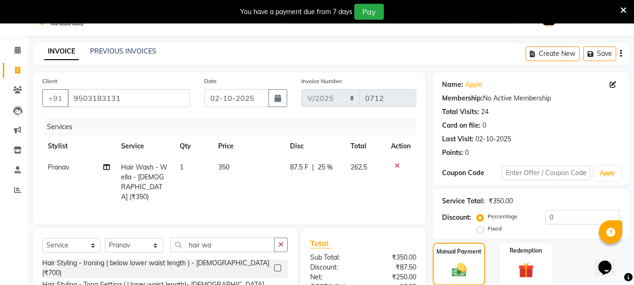
click at [342, 182] on td "87.5 F | 25 %" at bounding box center [314, 182] width 61 height 51
select select "83974"
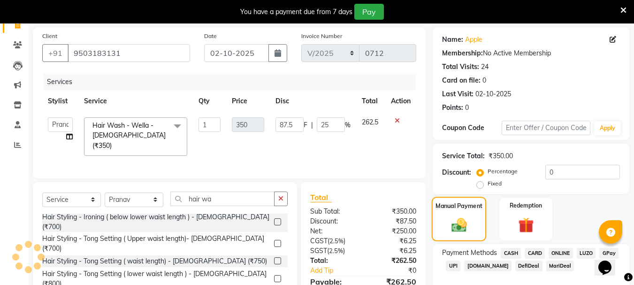
scroll to position [115, 0]
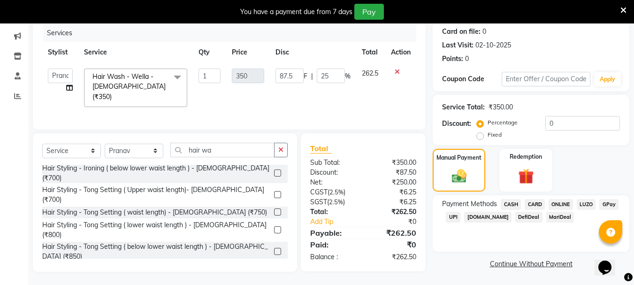
click at [559, 204] on span "ONLINE" at bounding box center [561, 204] width 24 height 11
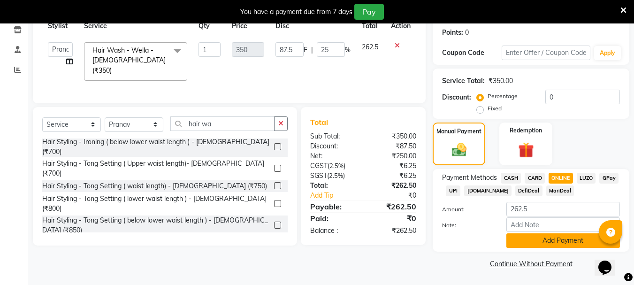
click at [530, 242] on button "Add Payment" at bounding box center [564, 240] width 114 height 15
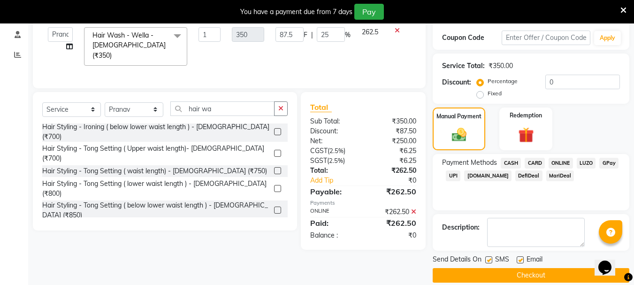
scroll to position [169, 0]
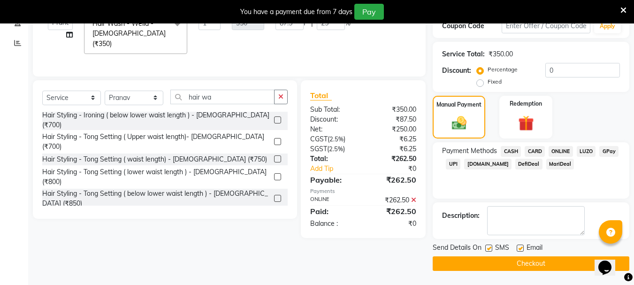
click at [497, 264] on button "Checkout" at bounding box center [531, 263] width 197 height 15
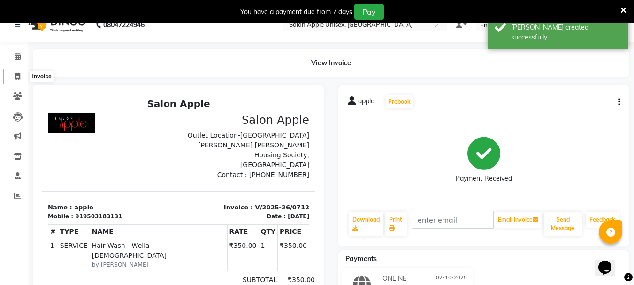
click at [25, 76] on span at bounding box center [17, 76] width 16 height 11
select select "133"
select select "service"
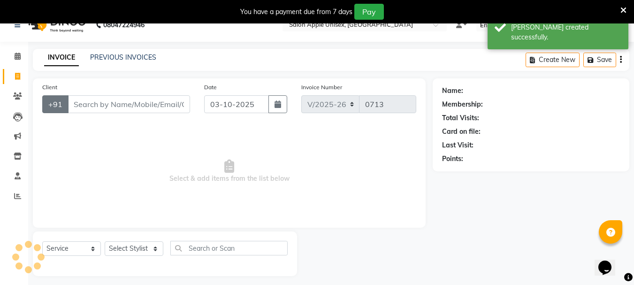
scroll to position [23, 0]
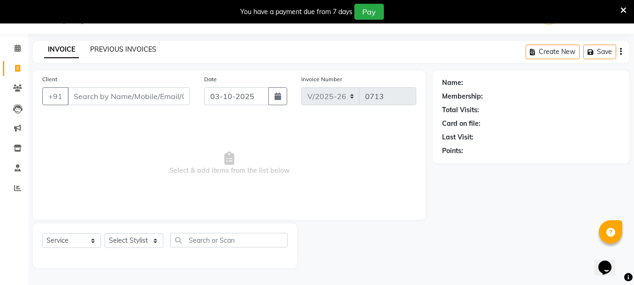
click at [98, 50] on link "PREVIOUS INVOICES" at bounding box center [123, 49] width 66 height 8
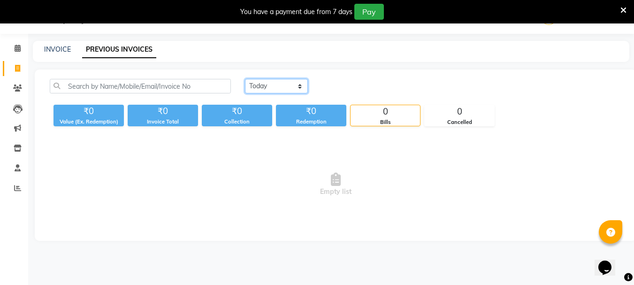
click at [281, 85] on select "[DATE] [DATE] Custom Range" at bounding box center [276, 86] width 63 height 15
select select "yesterday"
click at [245, 79] on select "[DATE] [DATE] Custom Range" at bounding box center [276, 86] width 63 height 15
click at [15, 69] on icon at bounding box center [17, 68] width 5 height 7
select select "service"
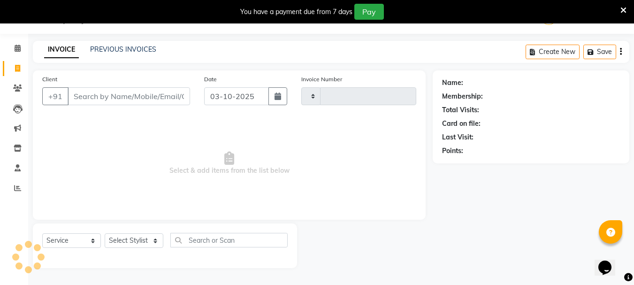
type input "0713"
select select "133"
